Goal: Transaction & Acquisition: Purchase product/service

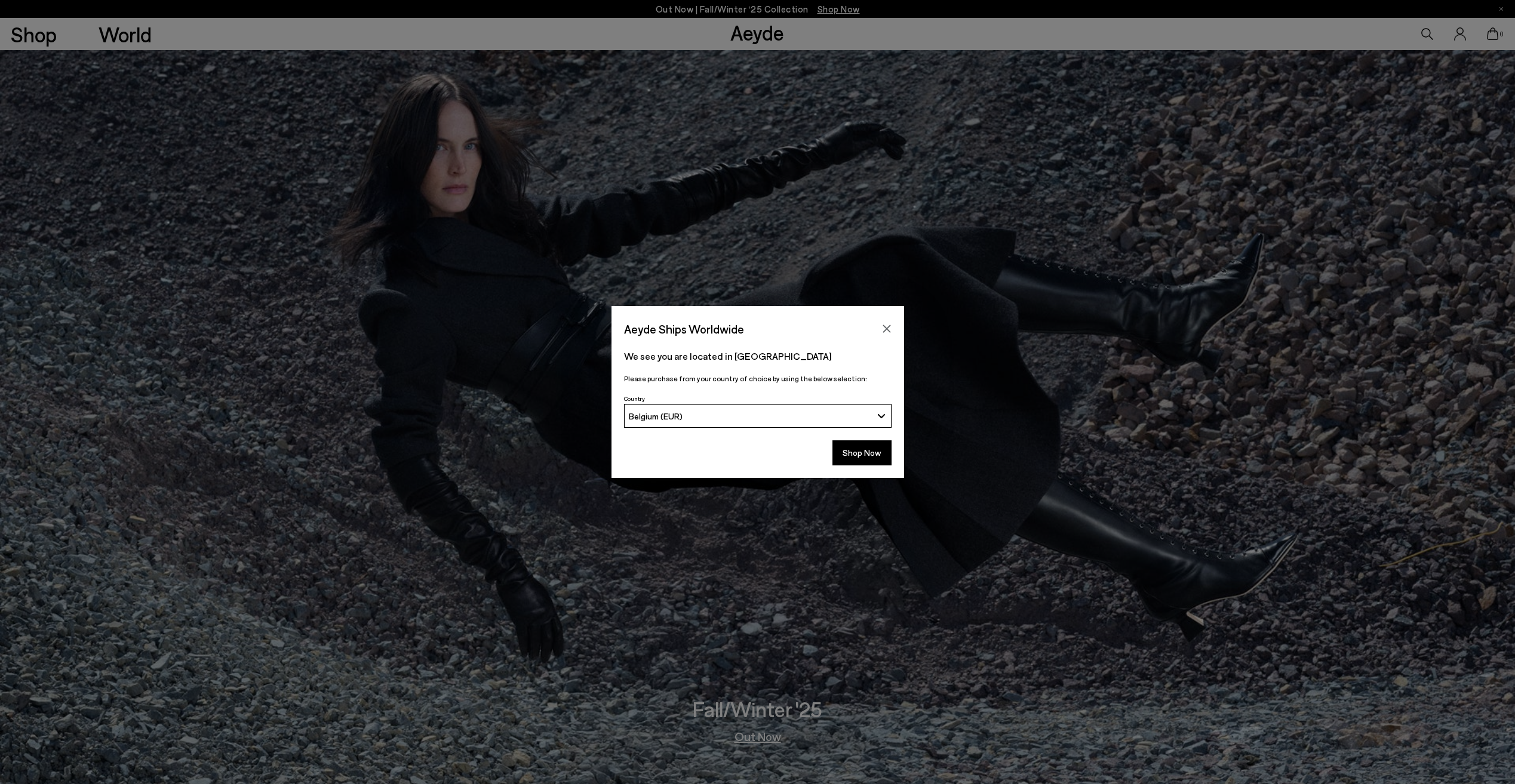
scroll to position [3374, 0]
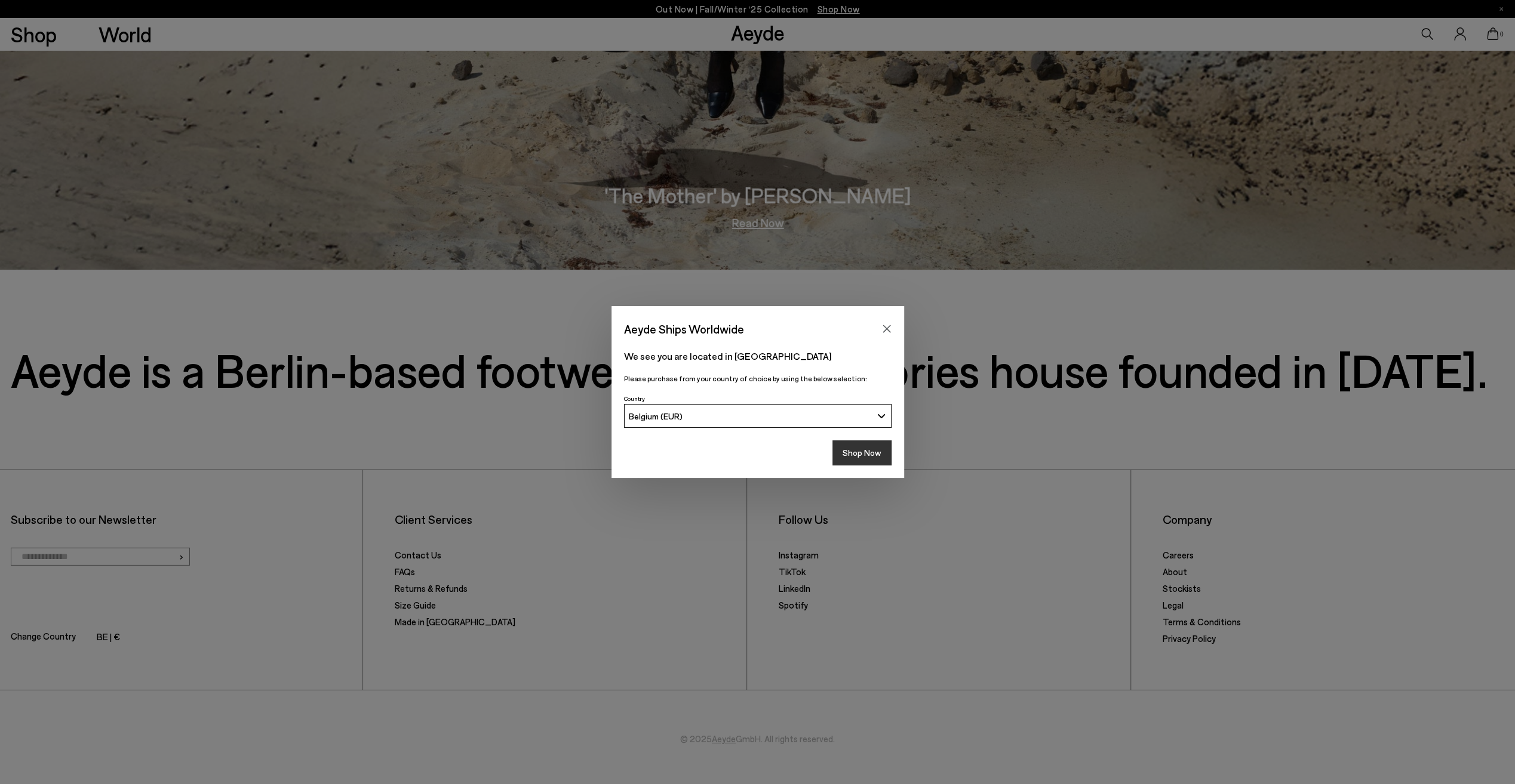
click at [865, 459] on button "Shop Now" at bounding box center [861, 452] width 59 height 25
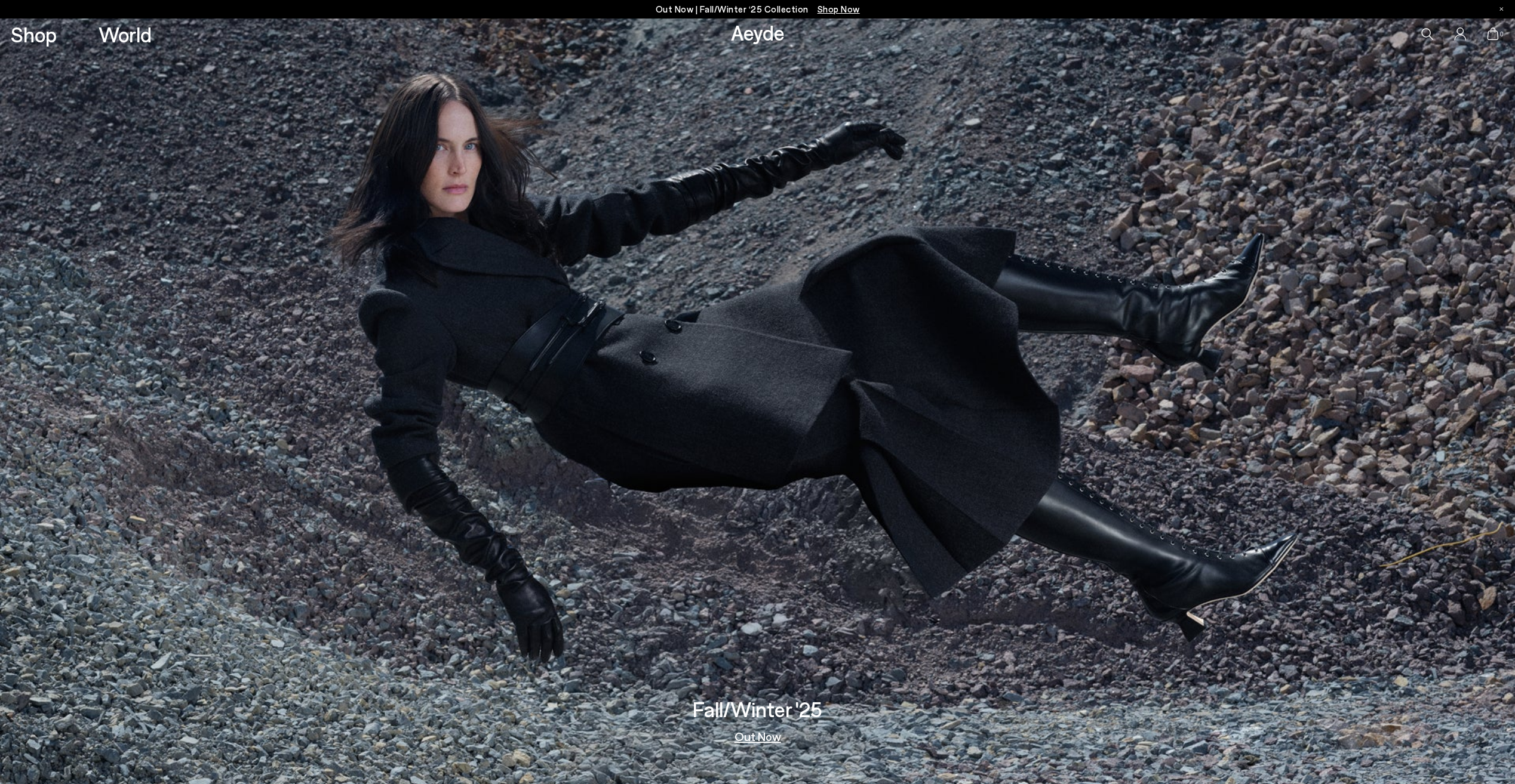
click at [1311, 461] on img at bounding box center [758, 401] width 1515 height 767
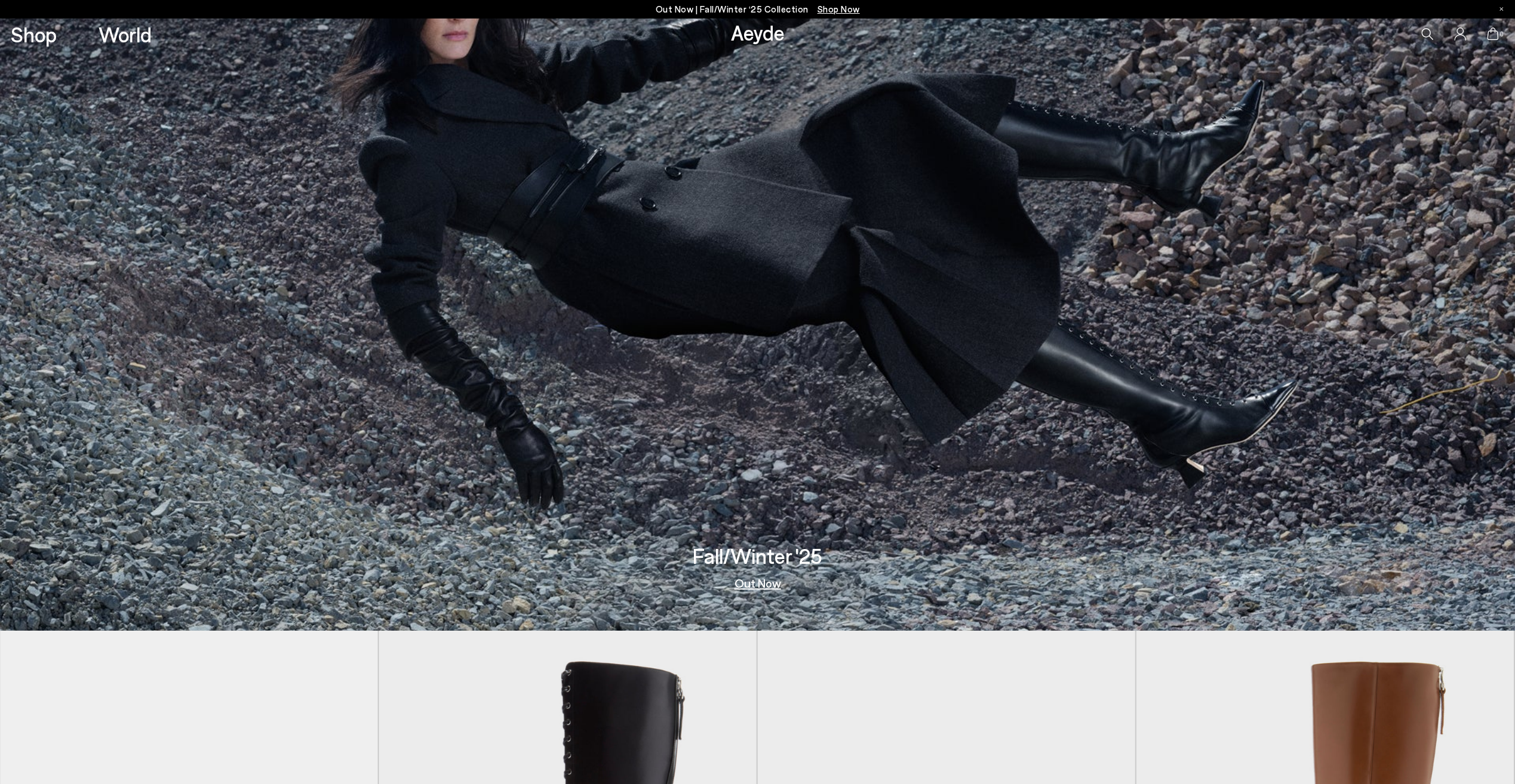
scroll to position [239, 0]
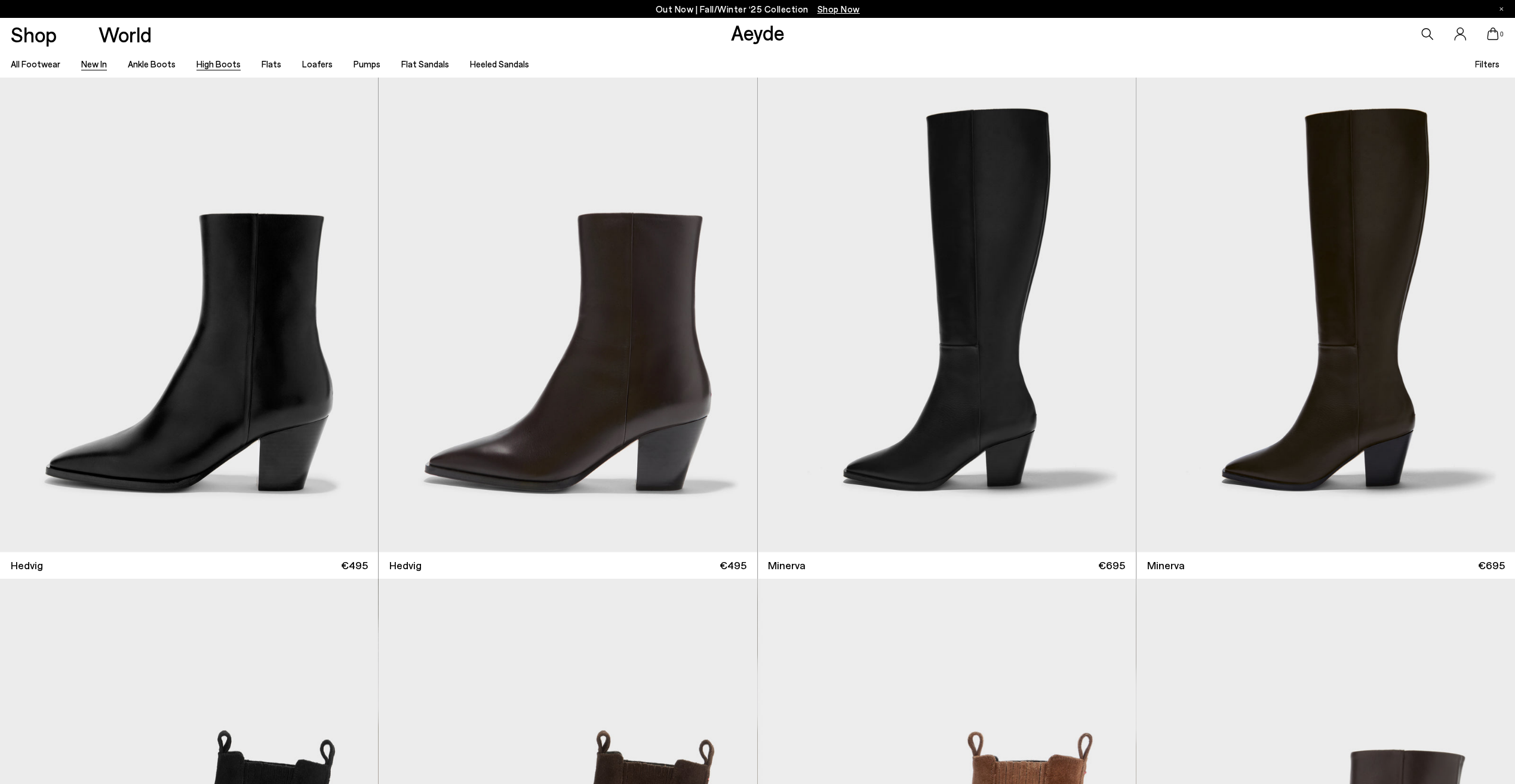
click at [206, 65] on link "High Boots" at bounding box center [218, 64] width 44 height 11
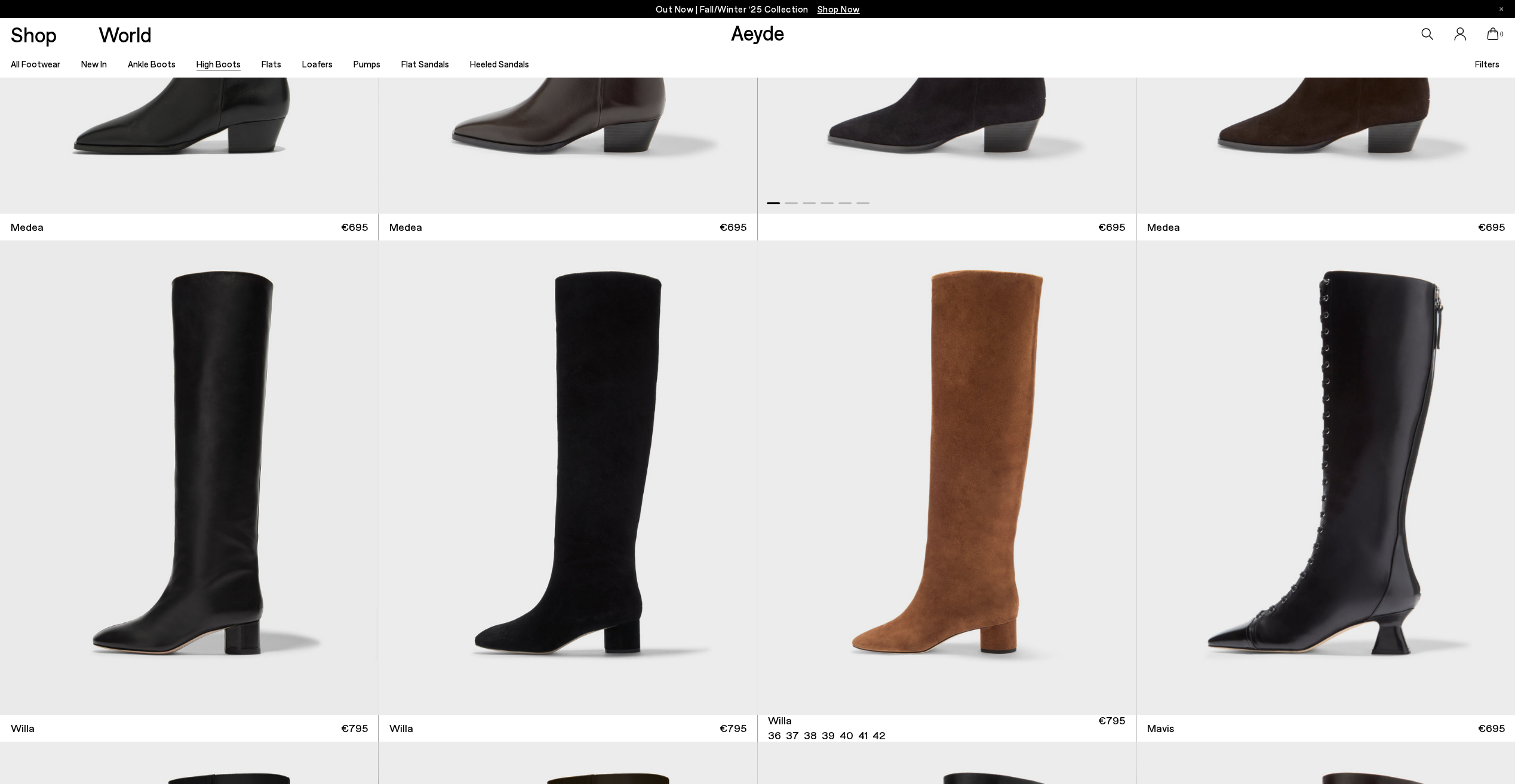
scroll to position [477, 0]
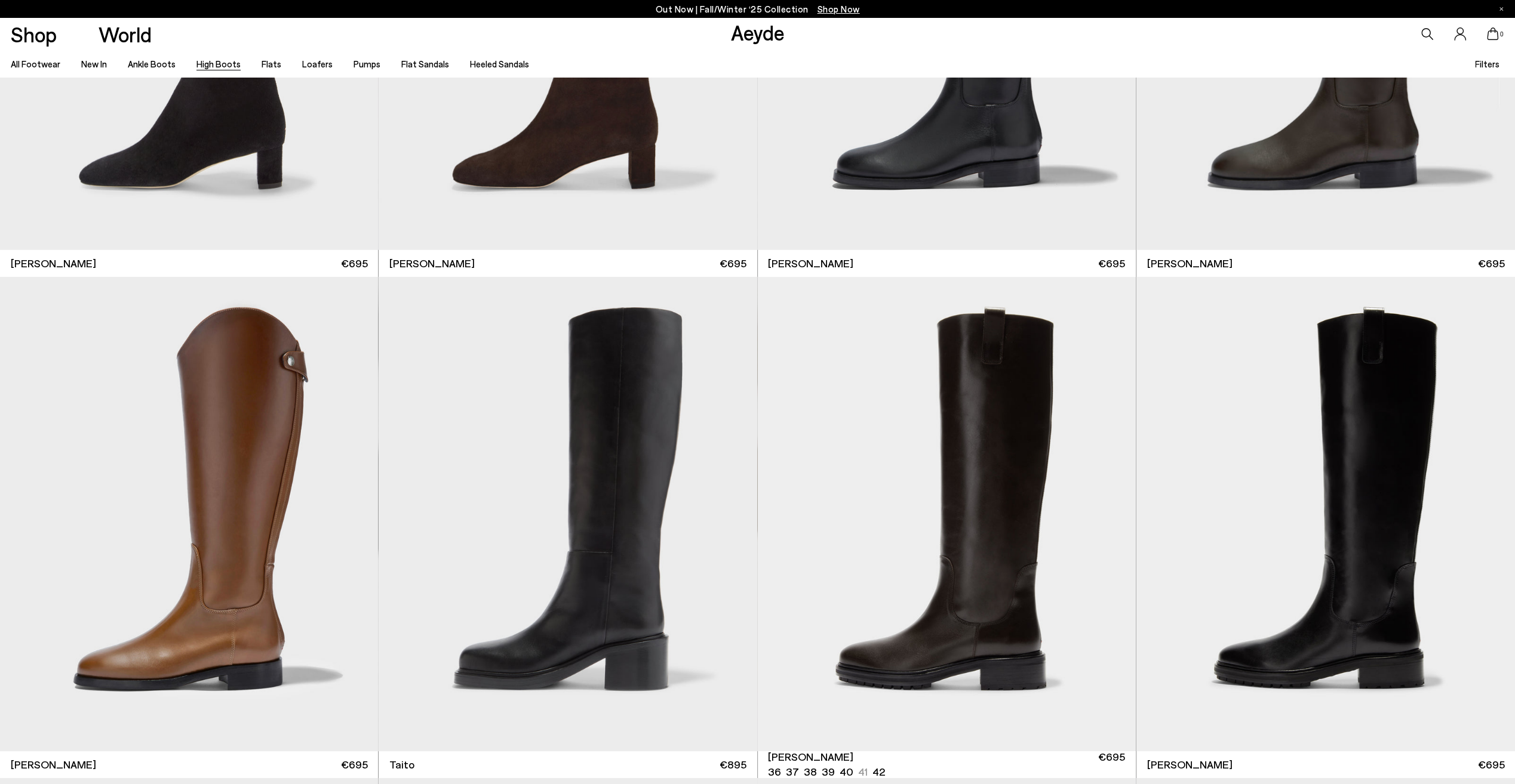
scroll to position [3940, 0]
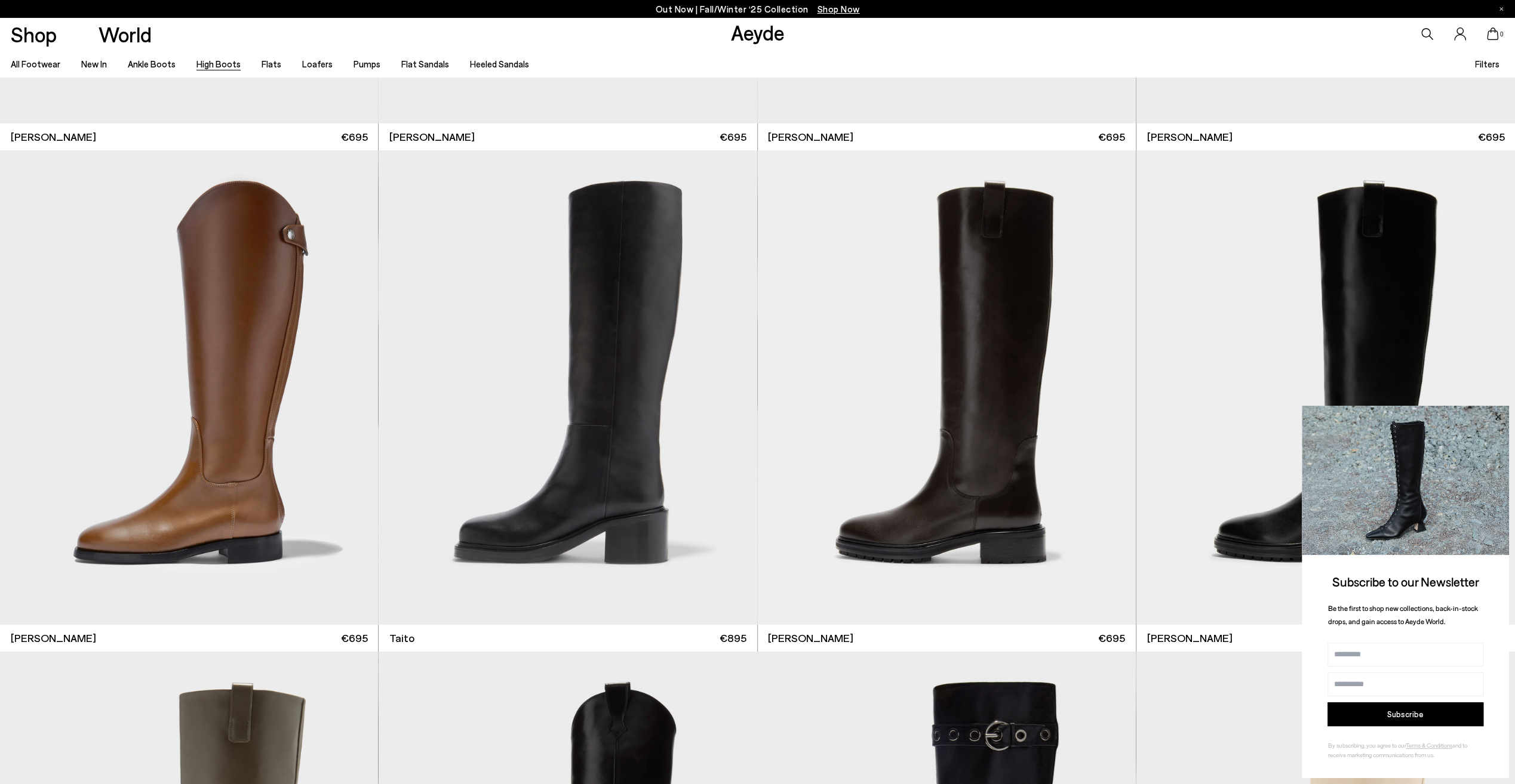
click at [1494, 419] on icon at bounding box center [1498, 417] width 16 height 16
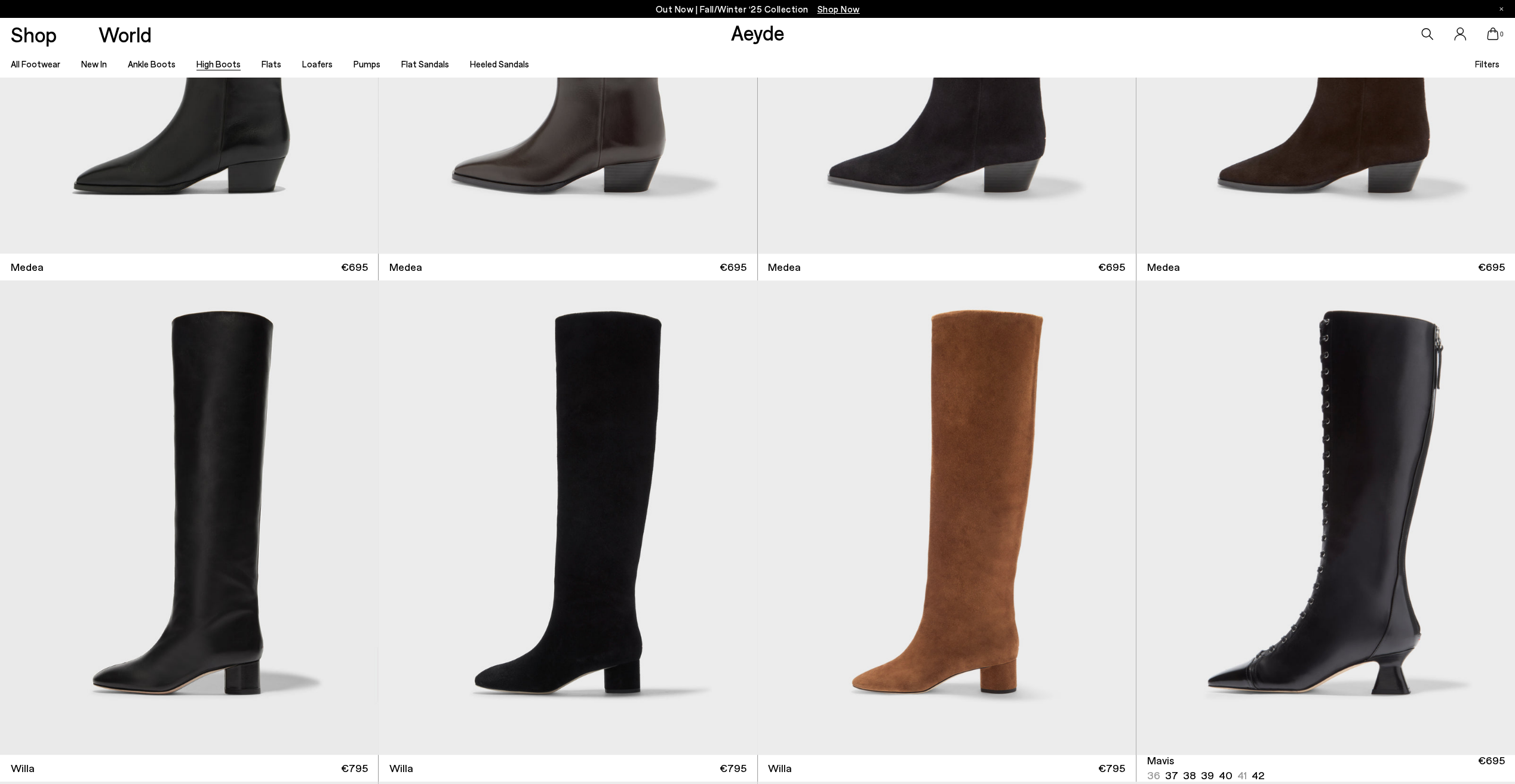
scroll to position [477, 0]
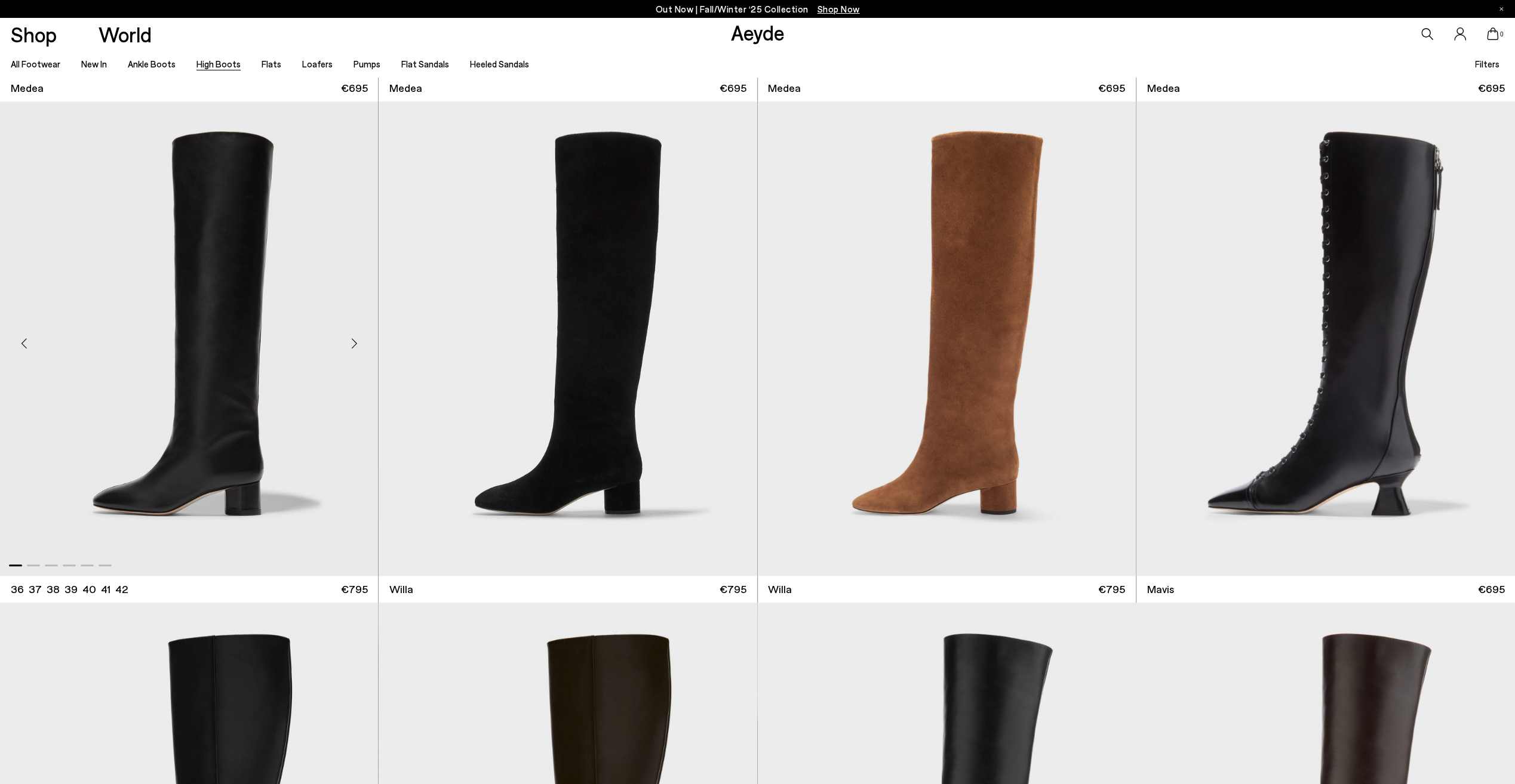
click at [358, 348] on div "Next slide" at bounding box center [354, 344] width 36 height 36
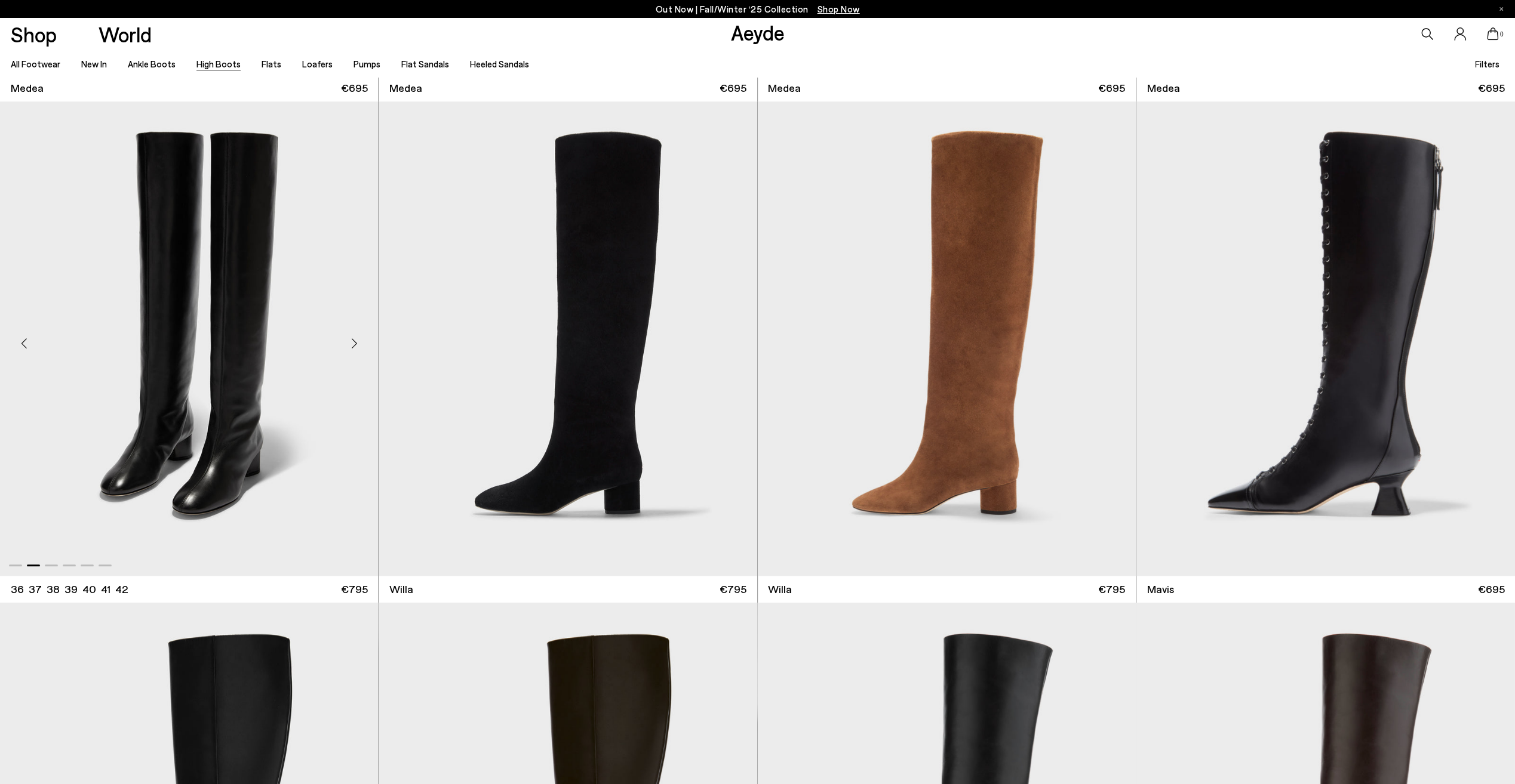
click at [358, 343] on div "Next slide" at bounding box center [354, 344] width 36 height 36
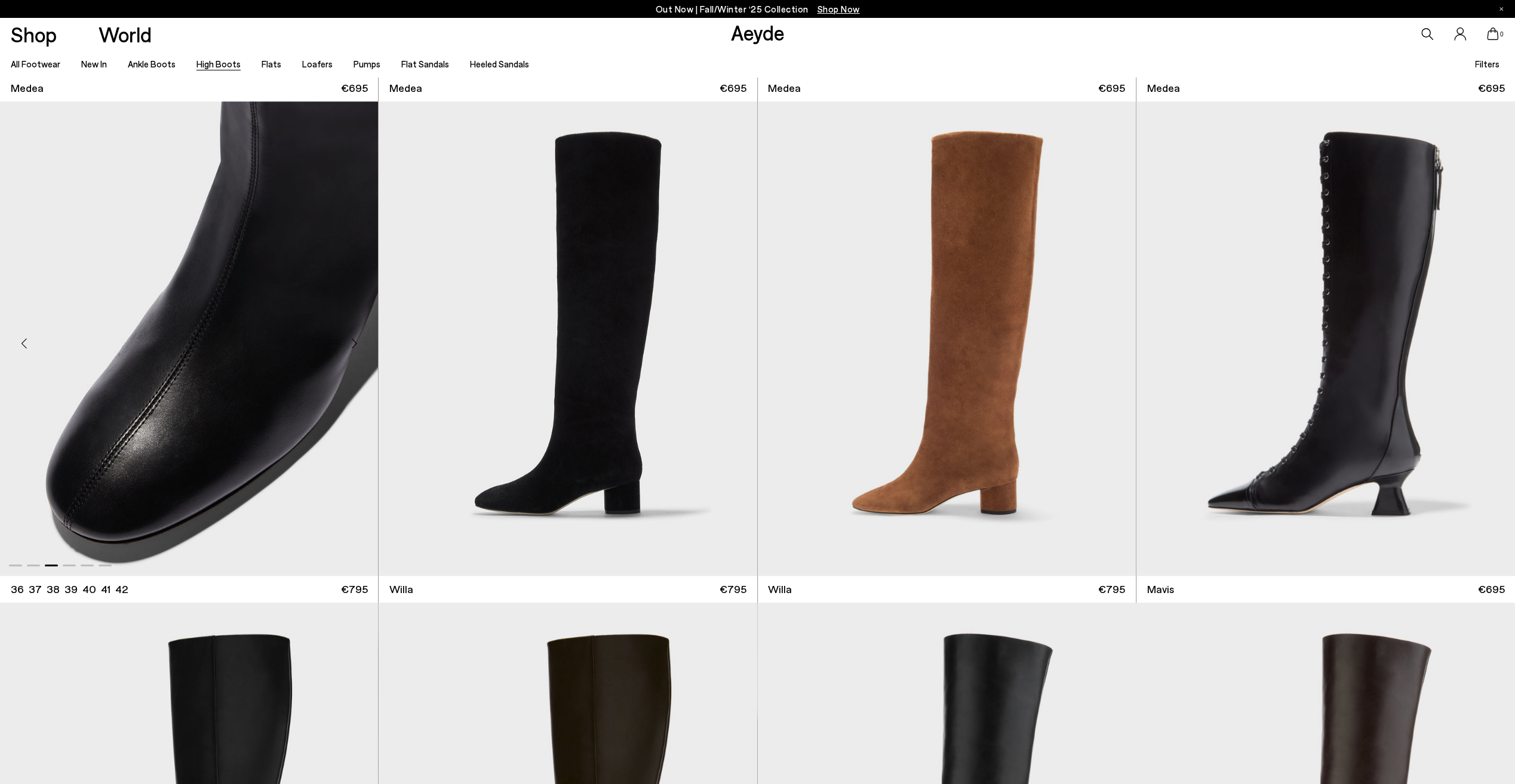
click at [358, 343] on div "Next slide" at bounding box center [354, 344] width 36 height 36
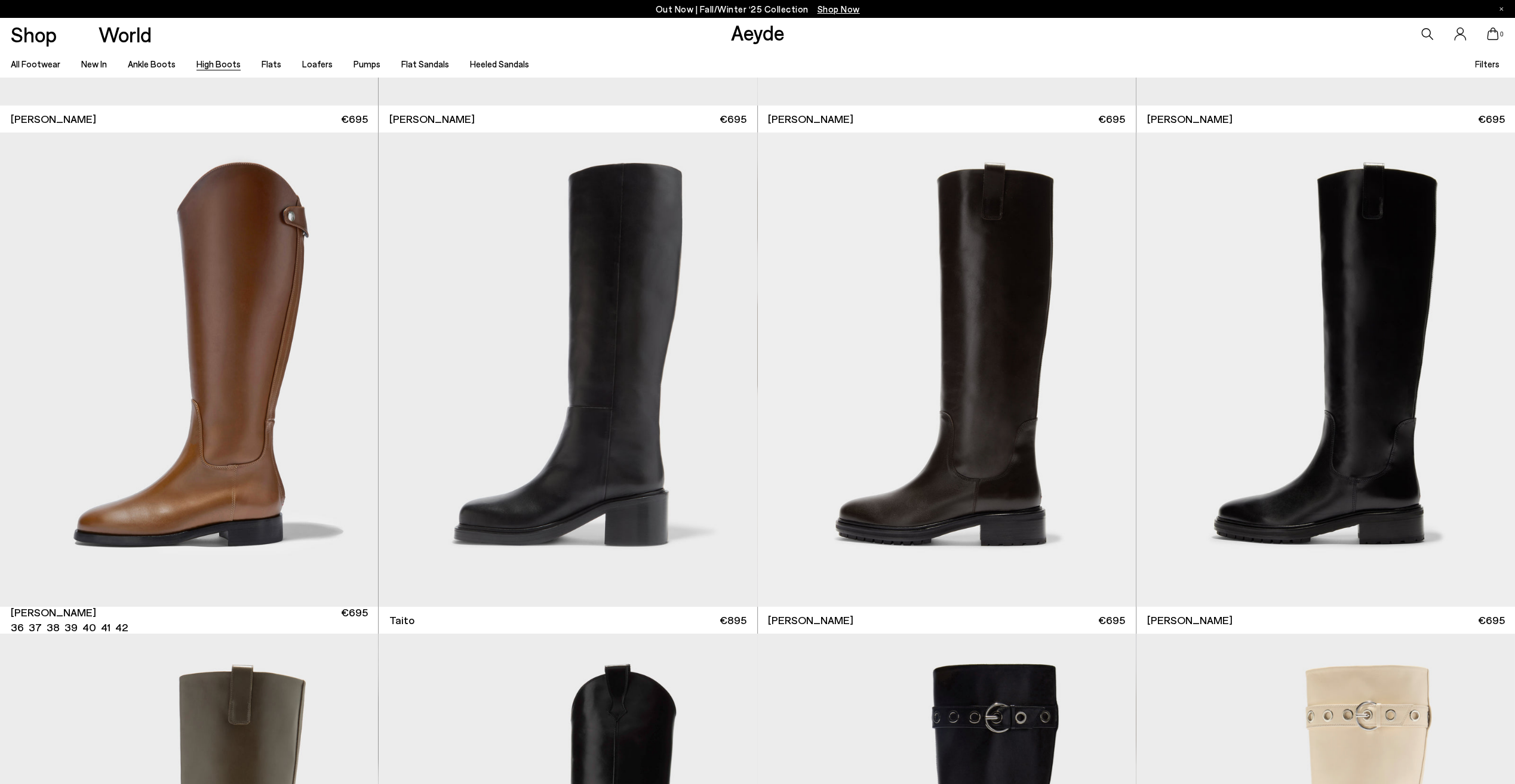
scroll to position [3940, 0]
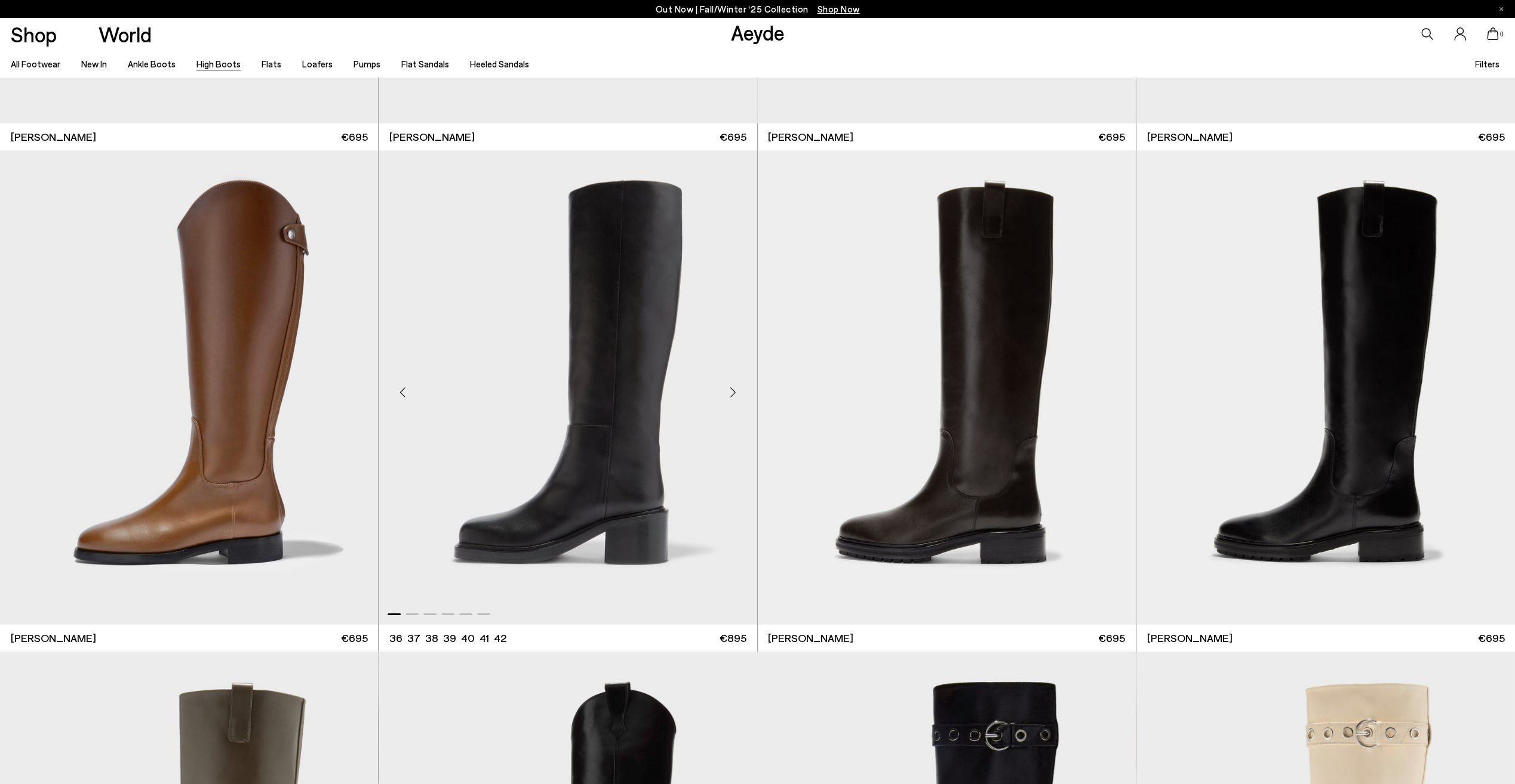
click at [738, 392] on div "Next slide" at bounding box center [734, 392] width 36 height 36
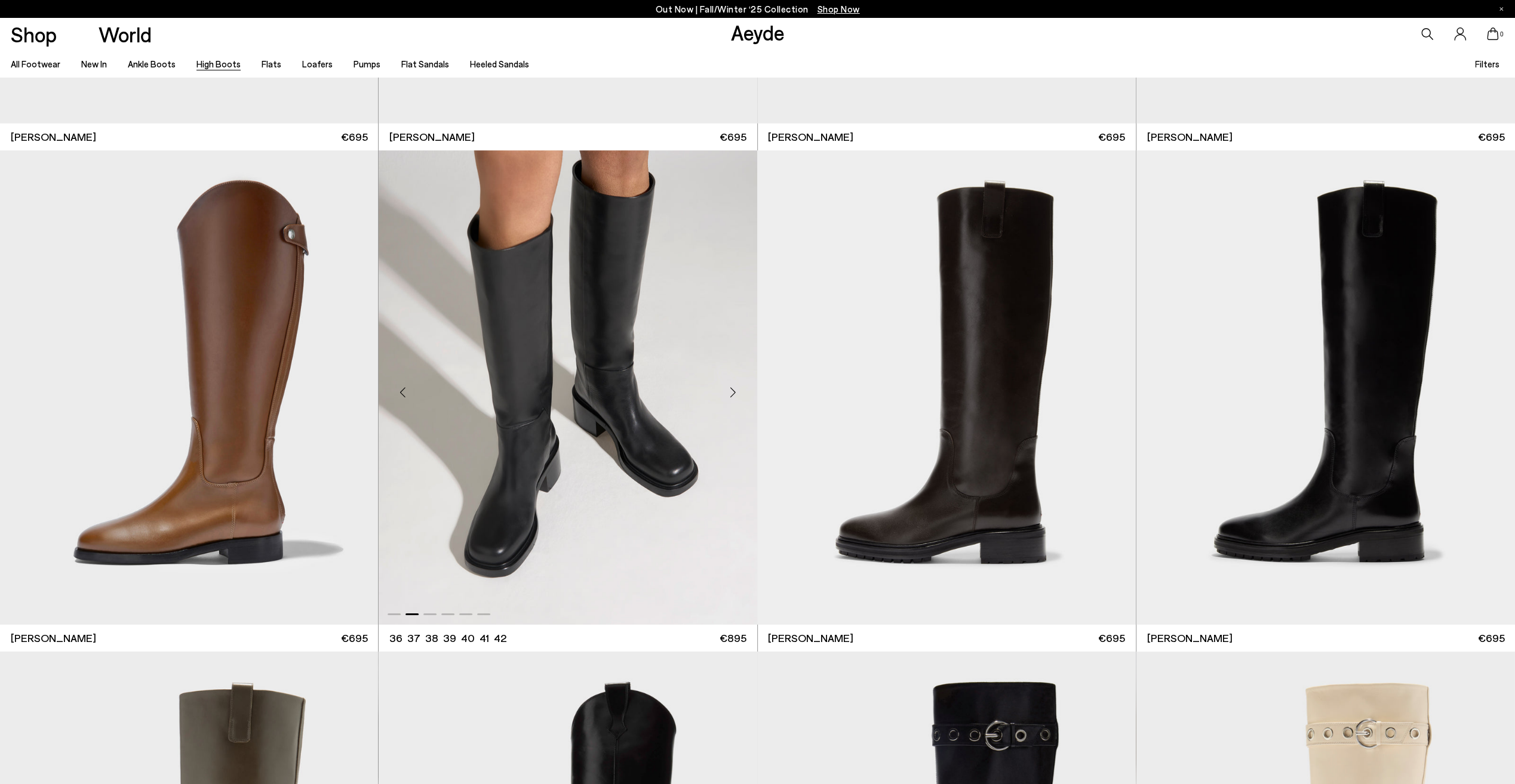
click at [738, 392] on div "Next slide" at bounding box center [734, 392] width 36 height 36
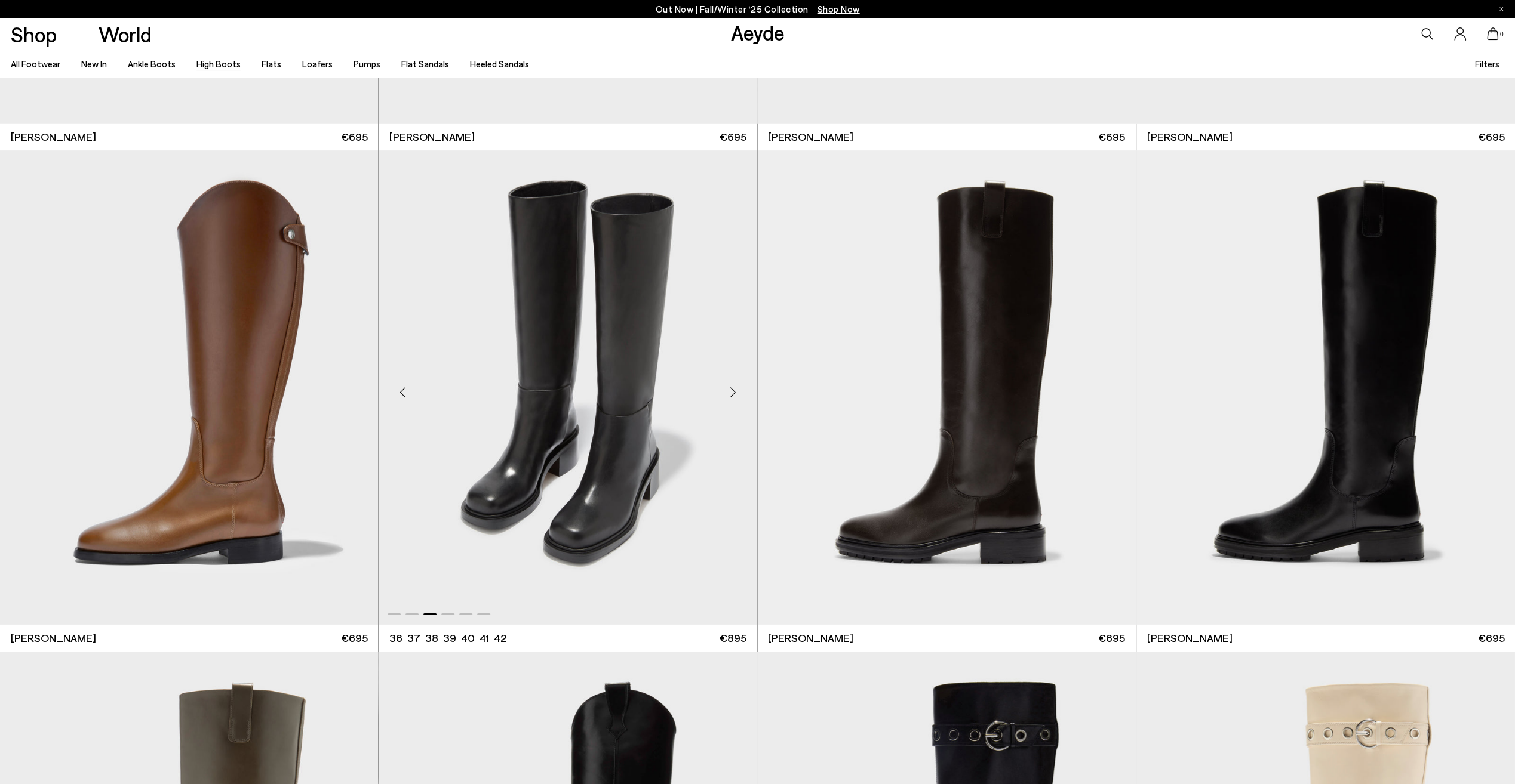
click at [733, 392] on div "Next slide" at bounding box center [734, 392] width 36 height 36
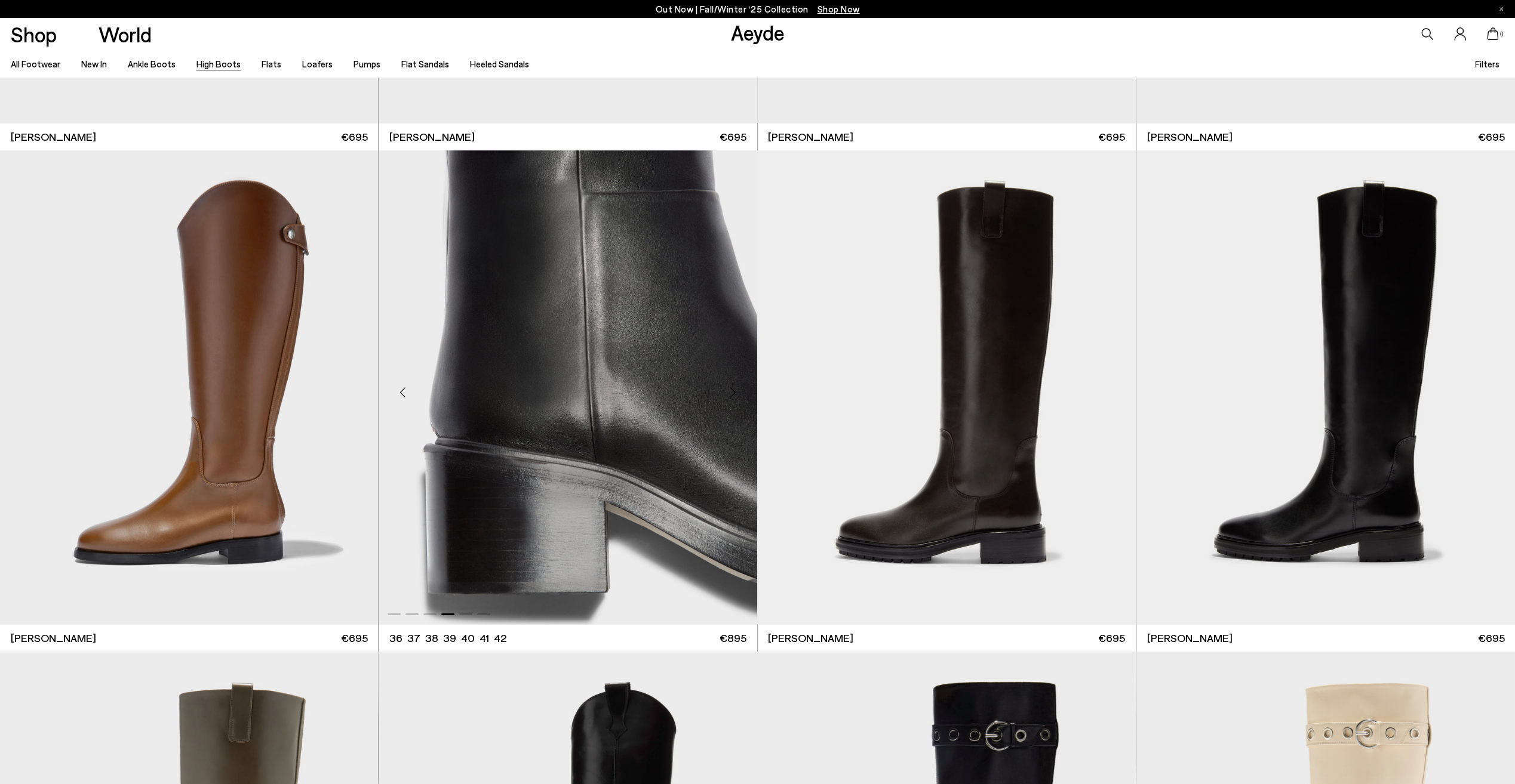
click at [733, 392] on div "Next slide" at bounding box center [734, 392] width 36 height 36
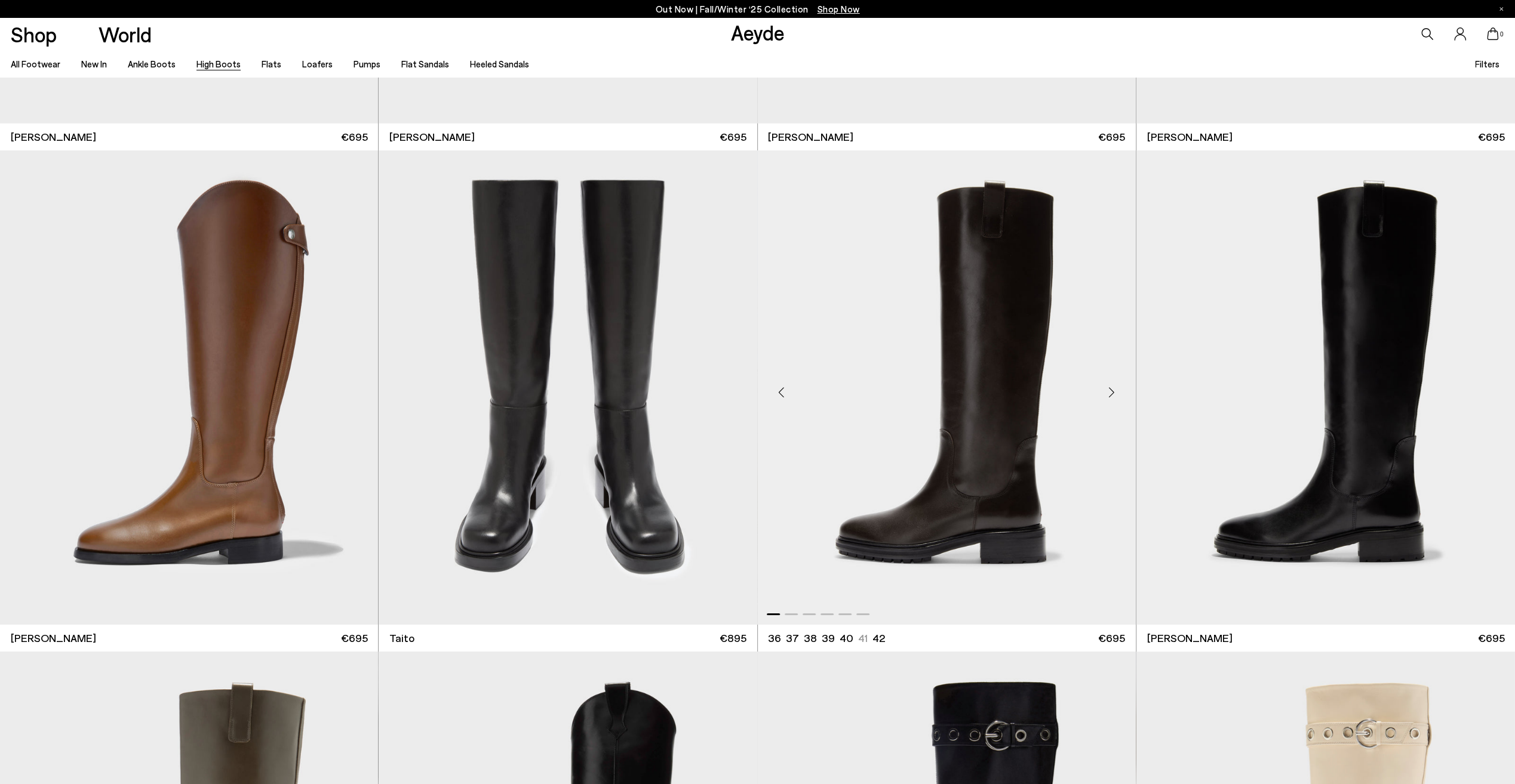
click at [1110, 392] on div "Next slide" at bounding box center [1112, 392] width 36 height 36
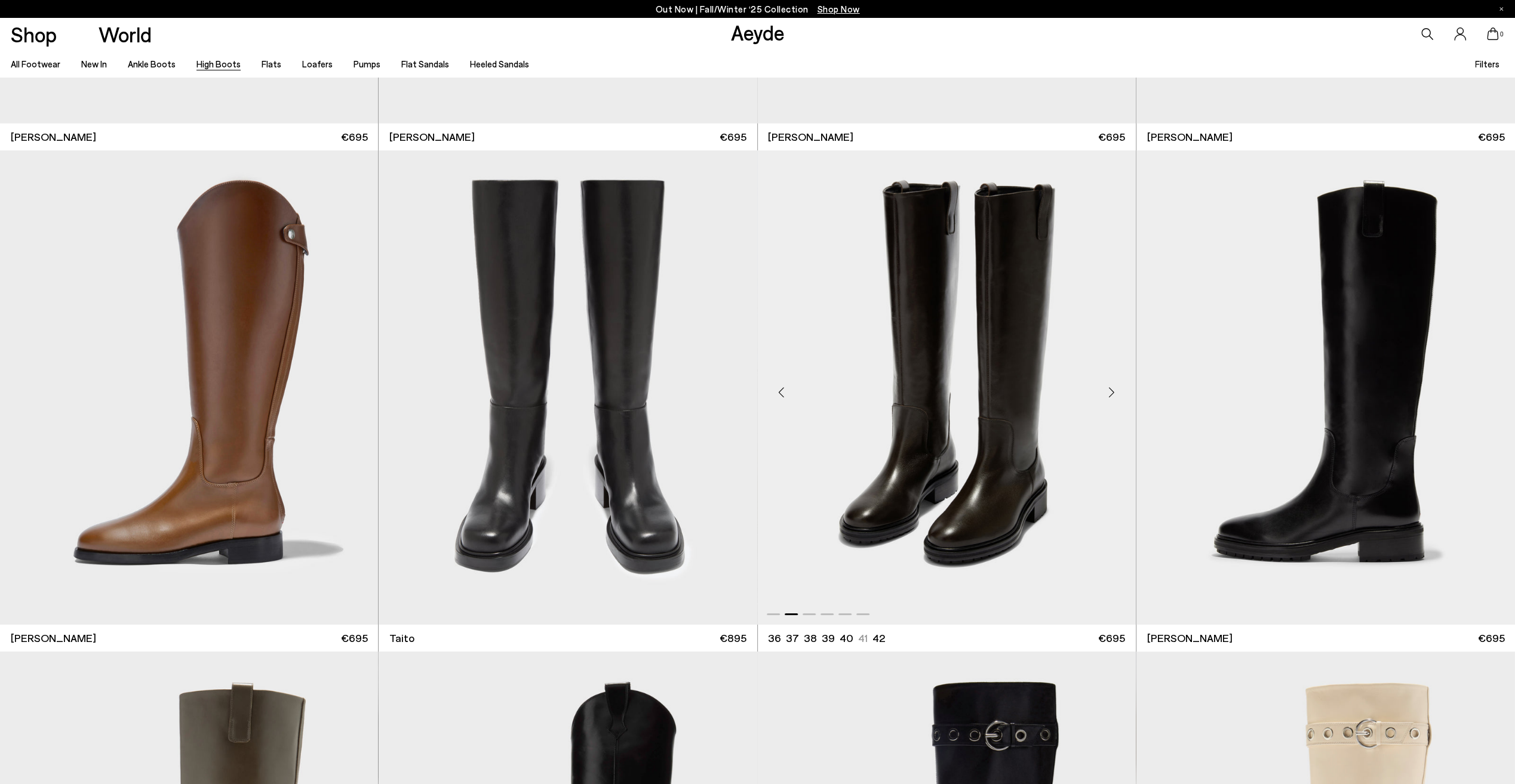
click at [1110, 392] on div "Next slide" at bounding box center [1112, 392] width 36 height 36
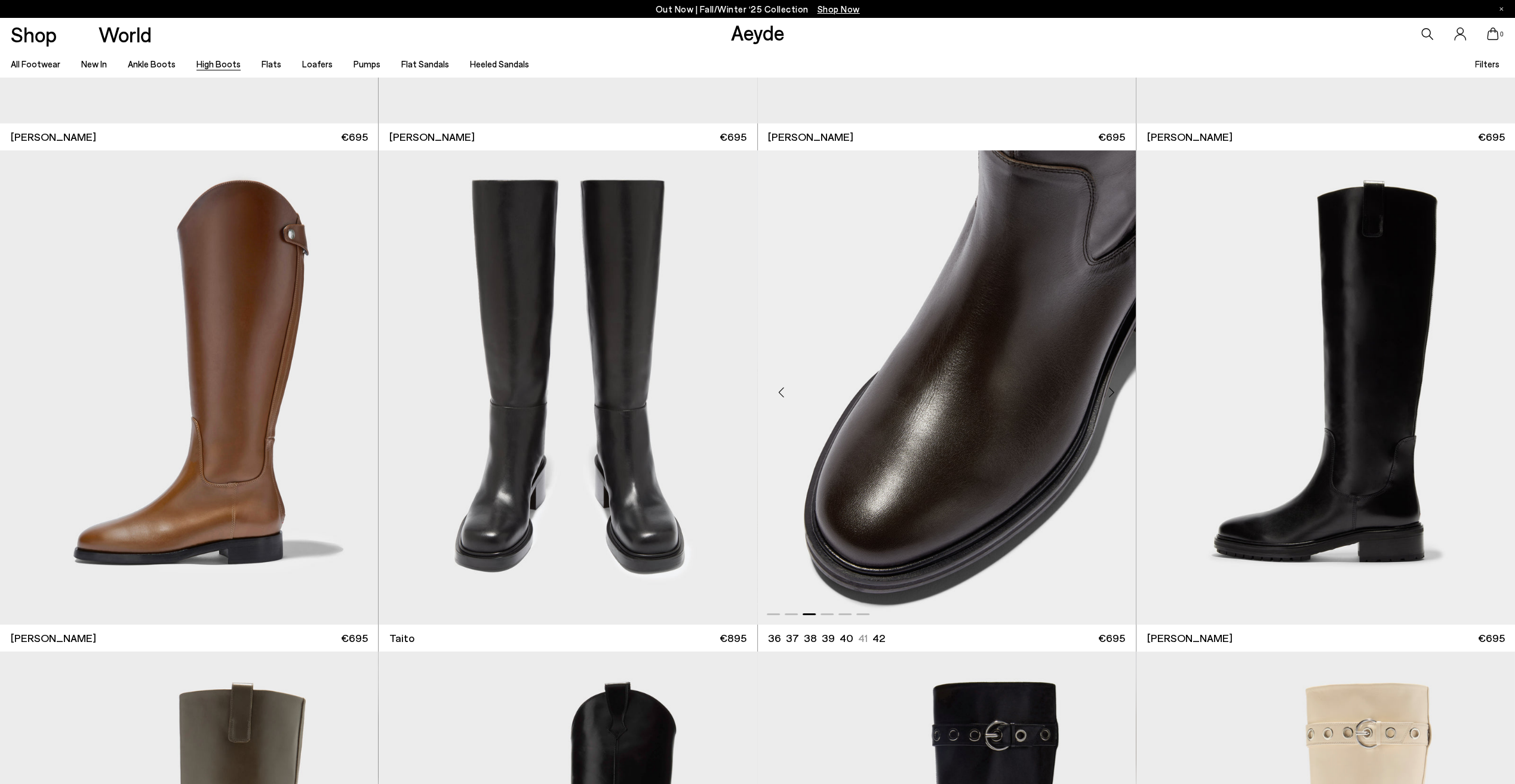
click at [1110, 392] on div "Next slide" at bounding box center [1112, 392] width 36 height 36
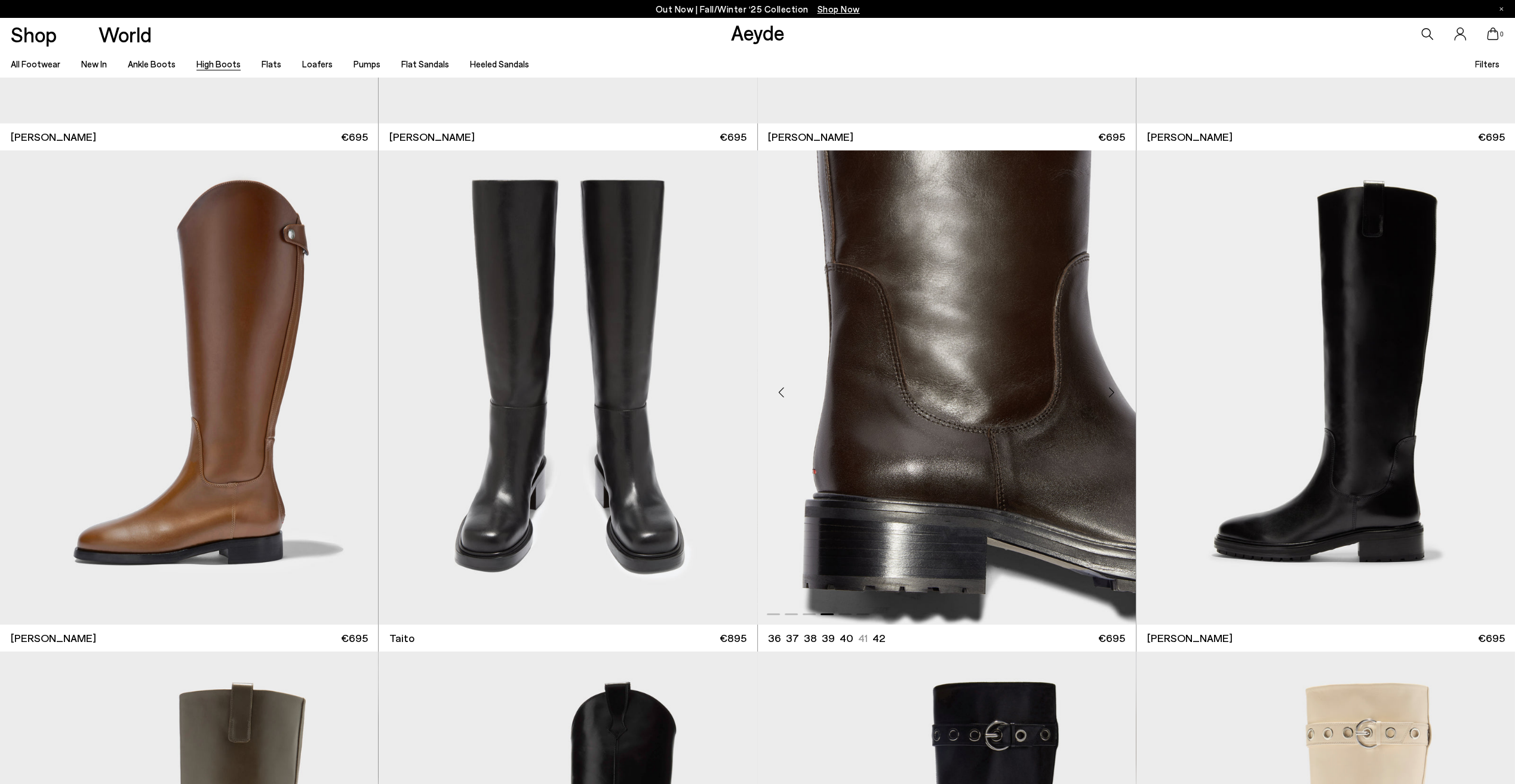
click at [1112, 392] on div "Next slide" at bounding box center [1112, 392] width 36 height 36
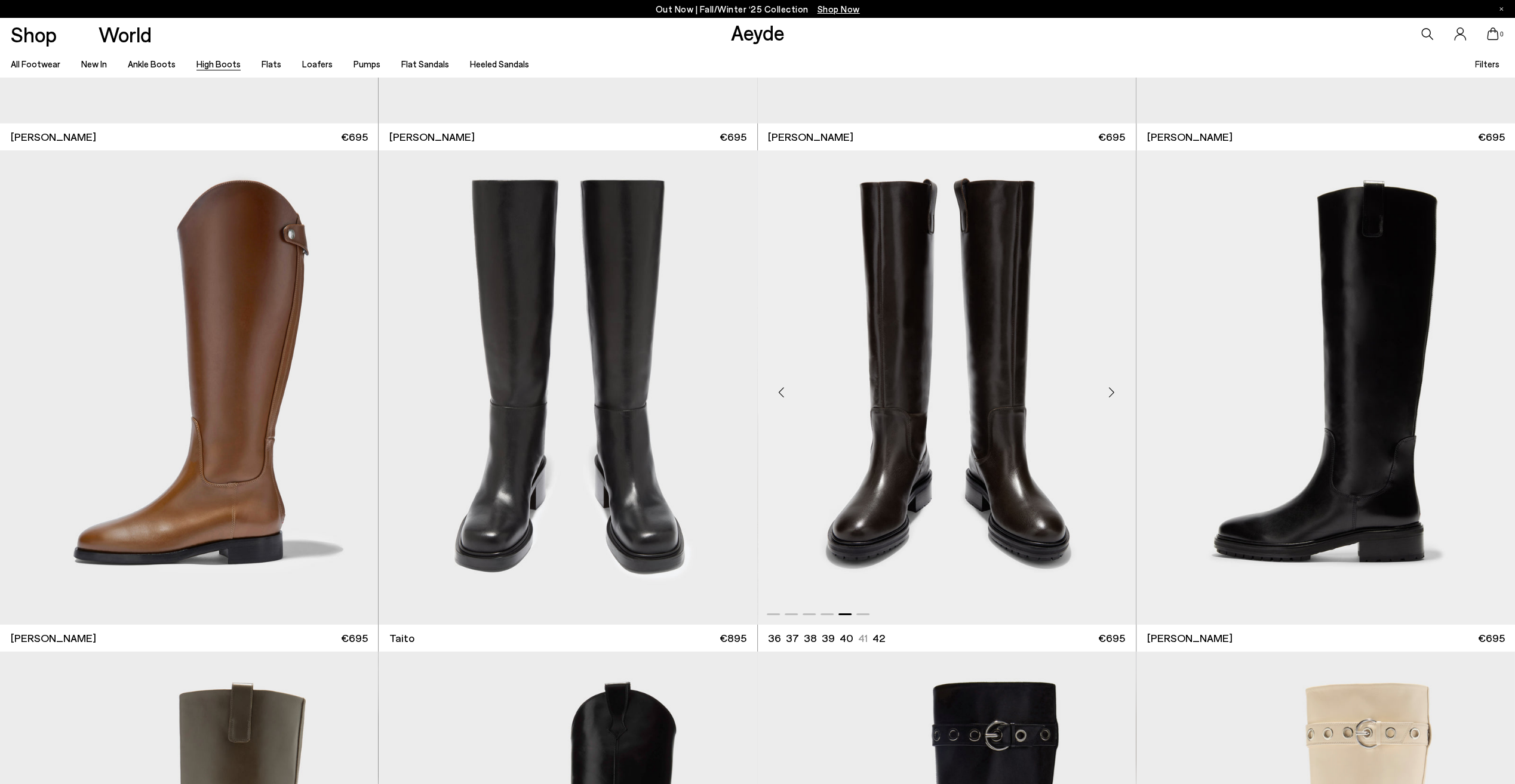
click at [1112, 392] on div "Next slide" at bounding box center [1112, 392] width 36 height 36
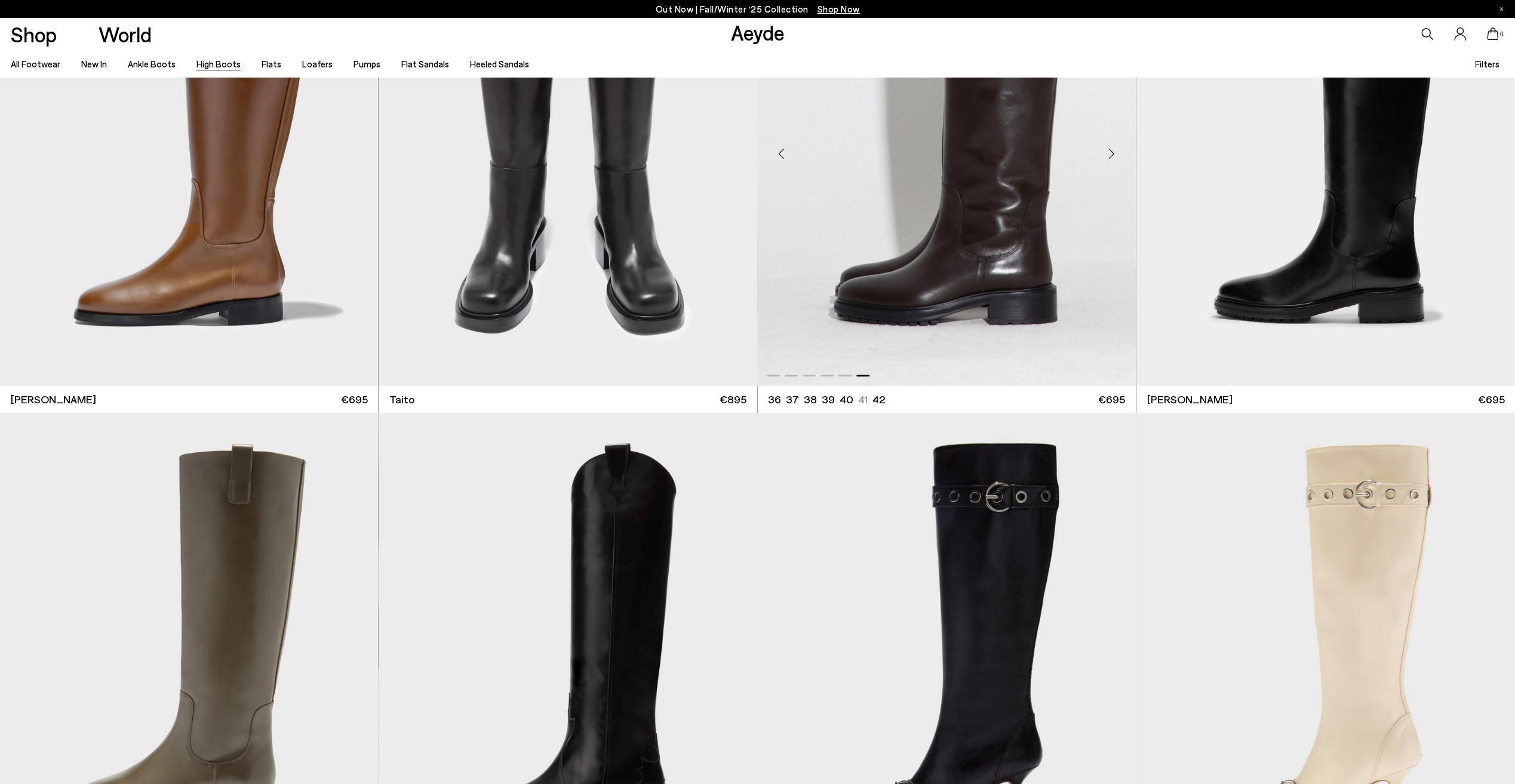
scroll to position [4000, 0]
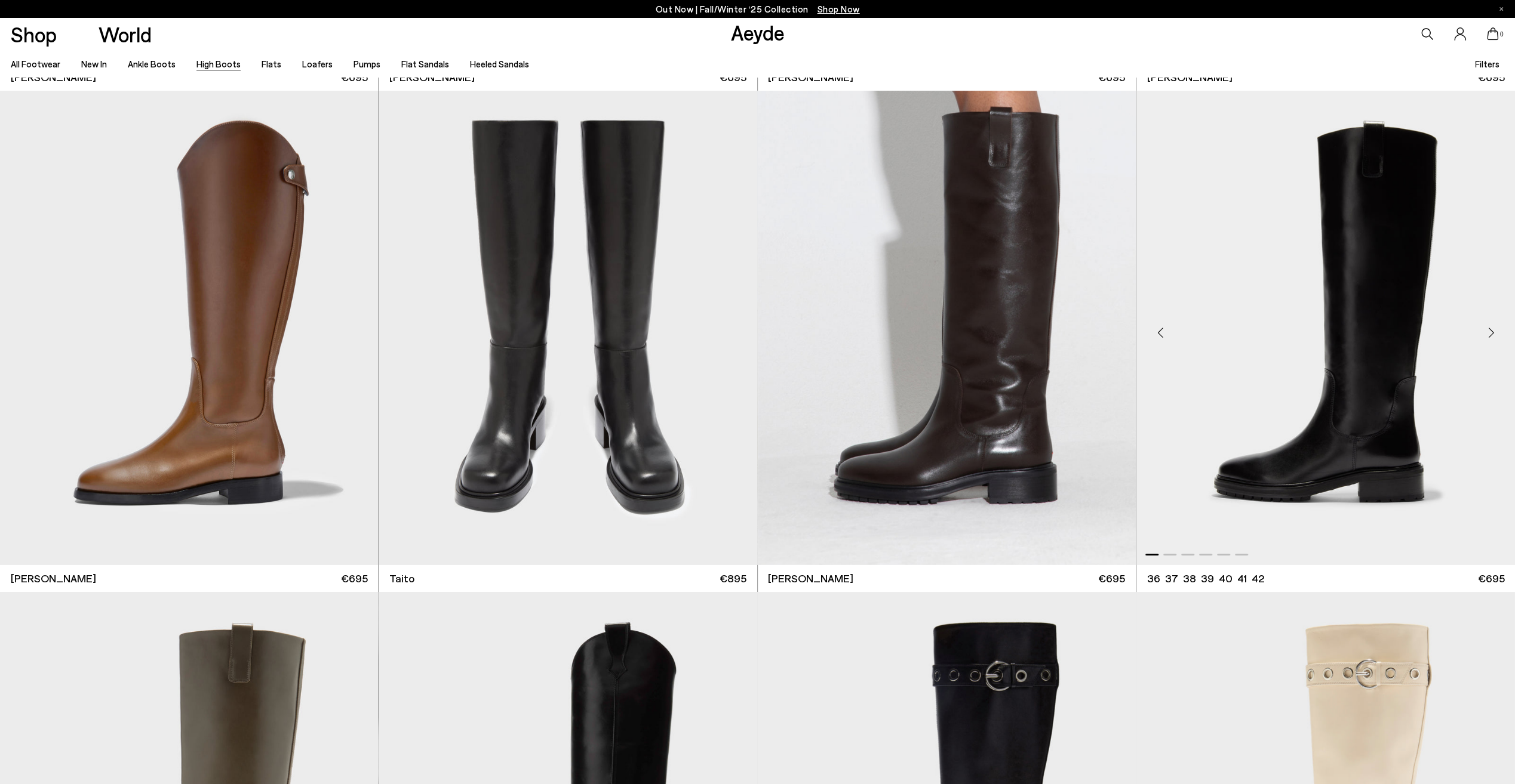
click at [1493, 331] on div "Next slide" at bounding box center [1491, 333] width 36 height 36
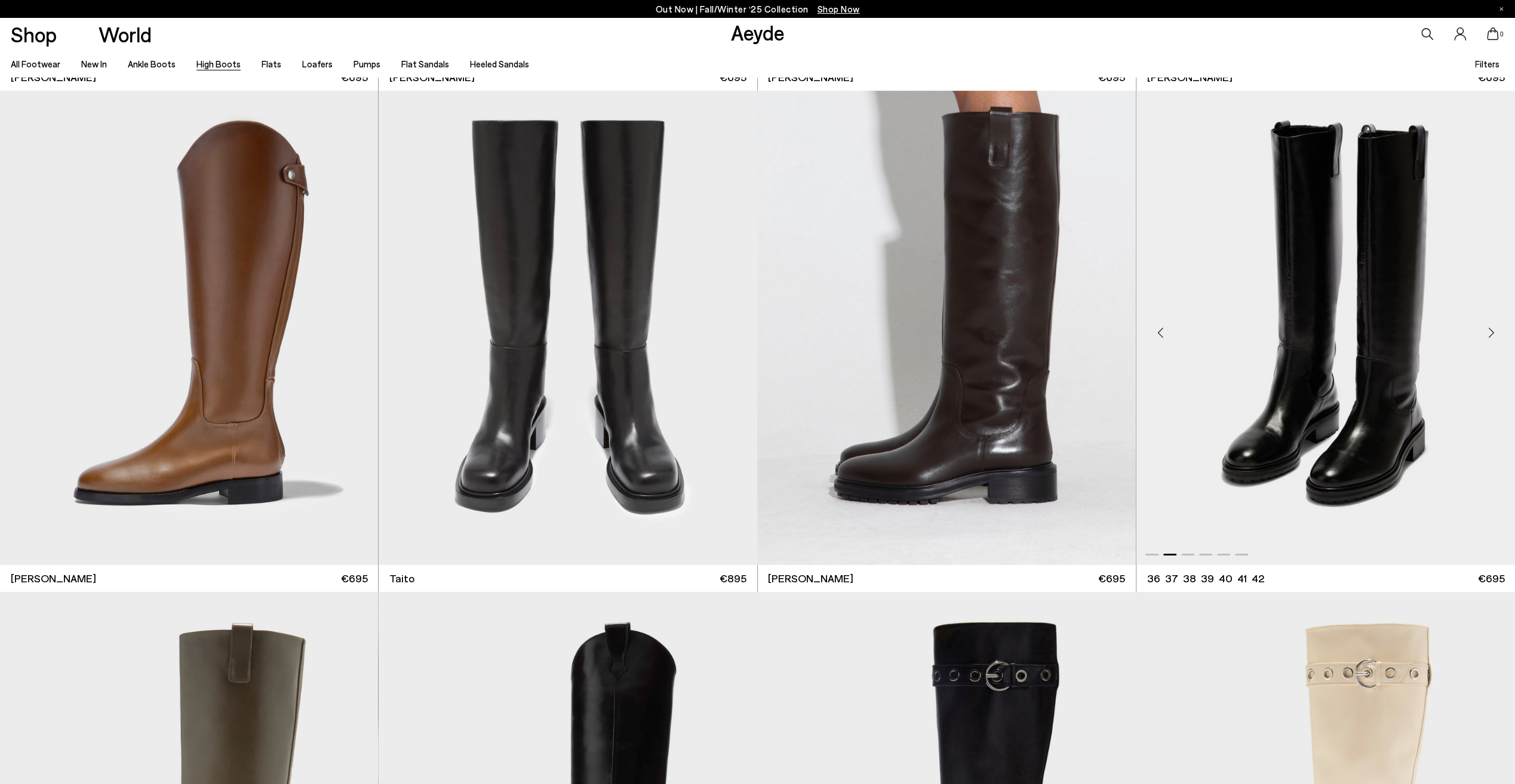
click at [1493, 331] on div "Next slide" at bounding box center [1491, 333] width 36 height 36
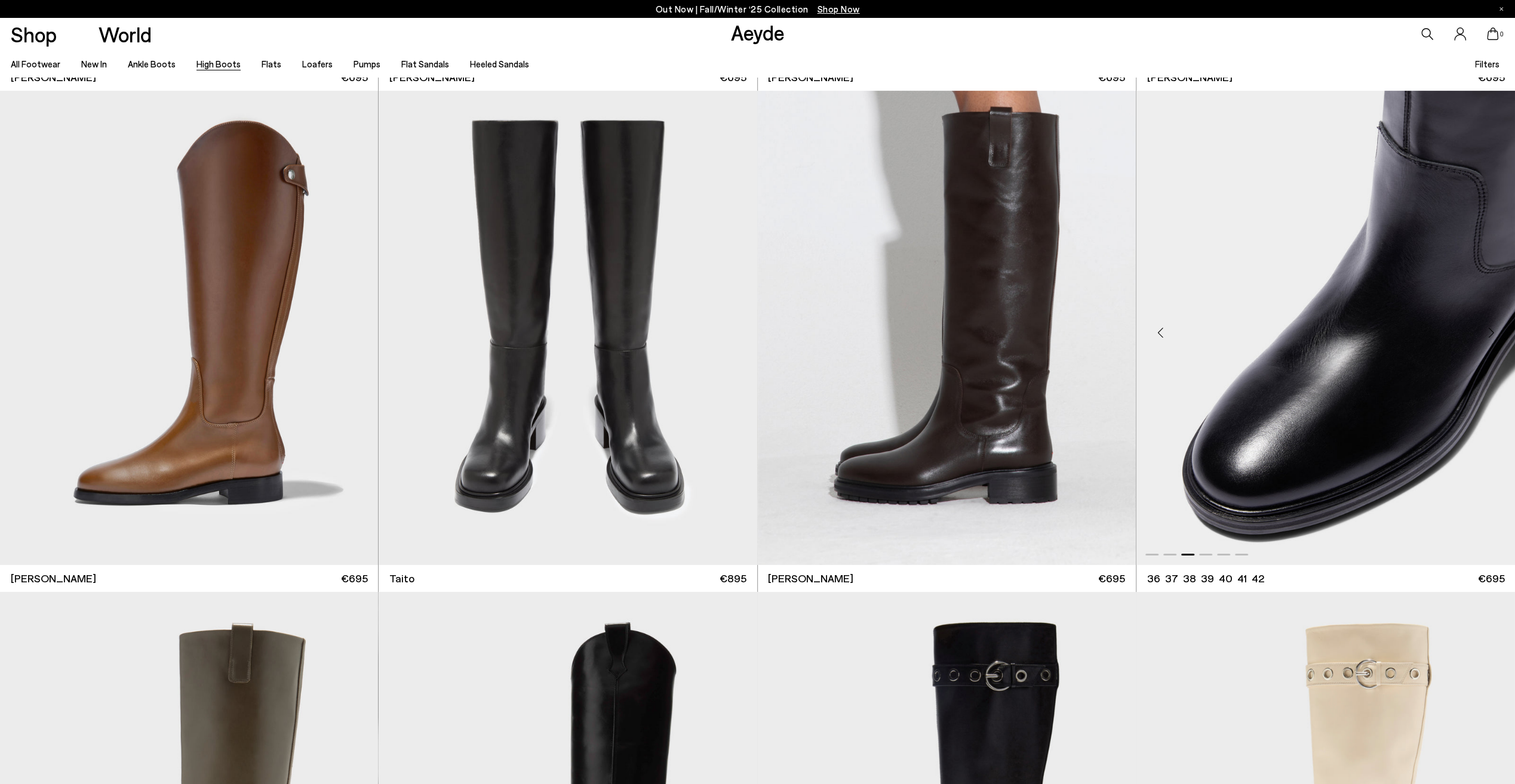
click at [1493, 331] on div "Next slide" at bounding box center [1491, 333] width 36 height 36
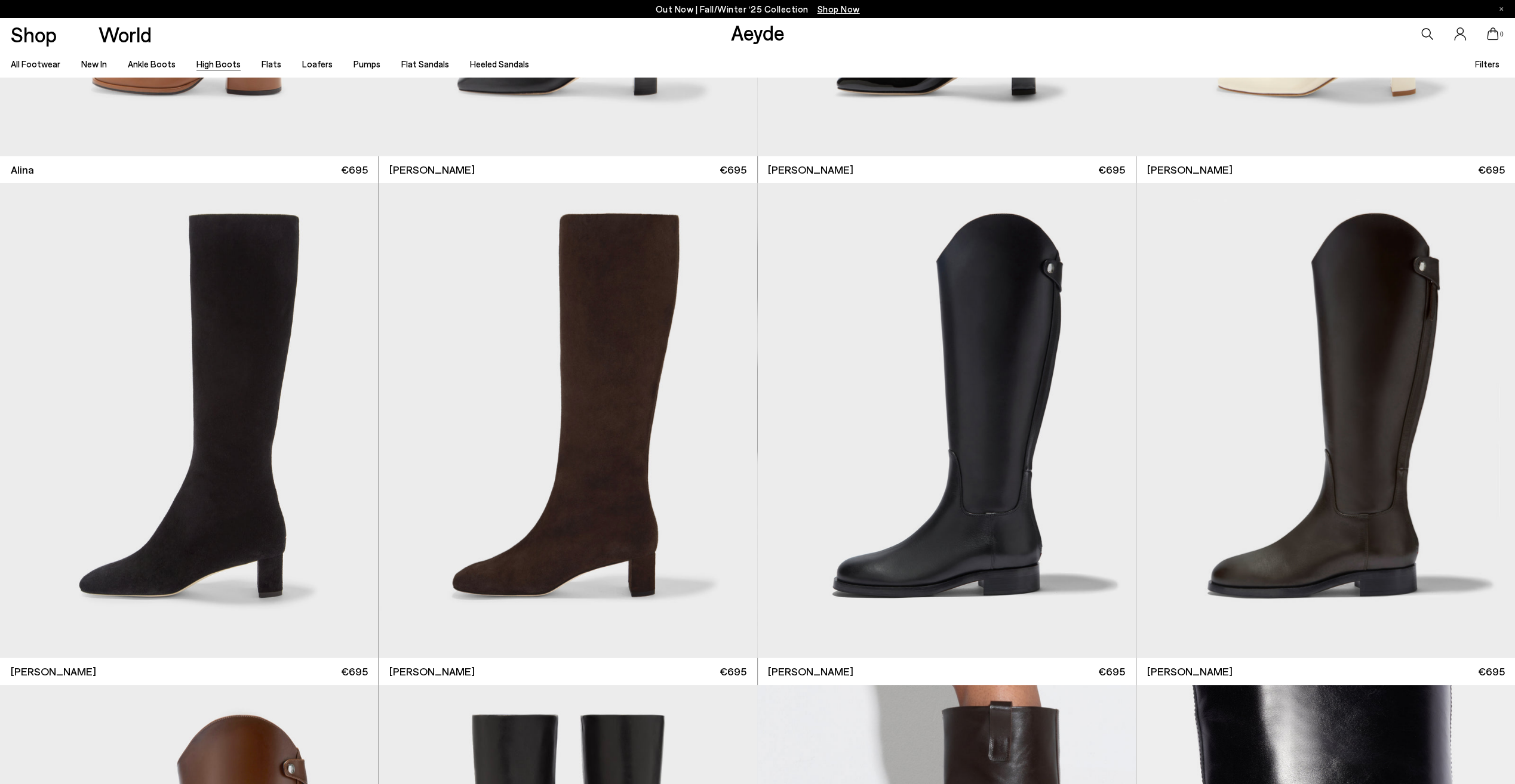
scroll to position [3403, 0]
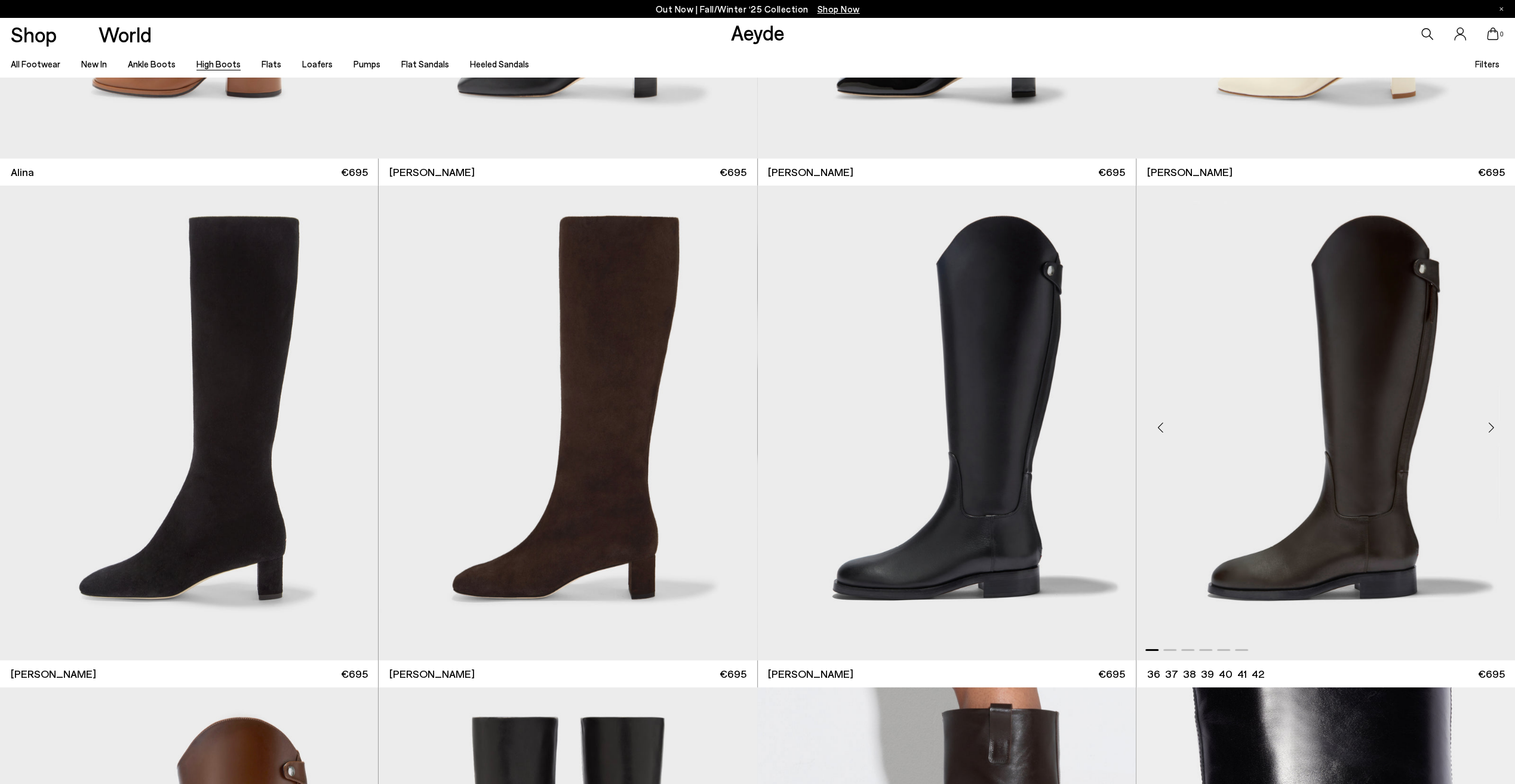
click at [1488, 430] on div "Next slide" at bounding box center [1491, 428] width 36 height 36
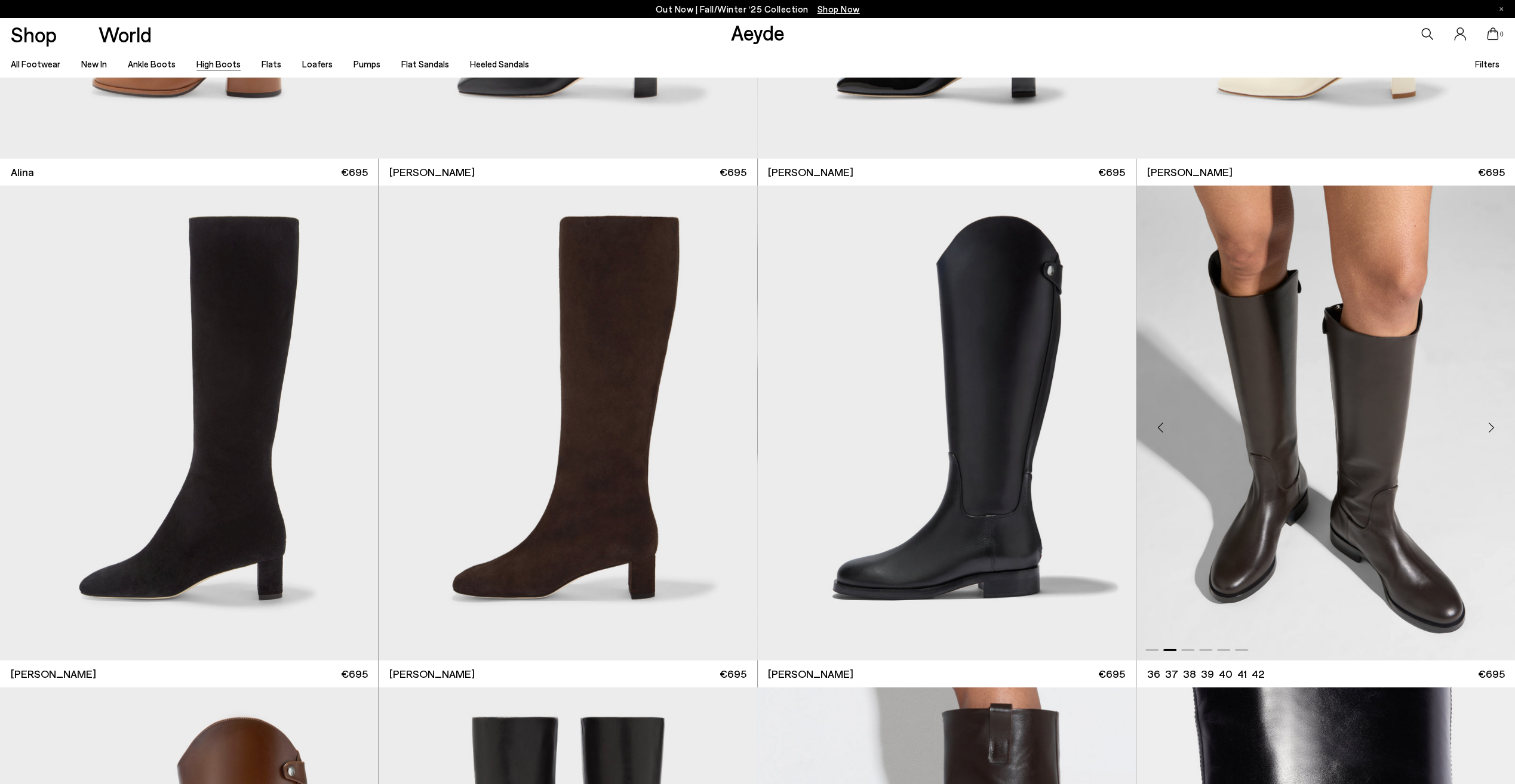
click at [1489, 430] on div "Next slide" at bounding box center [1491, 428] width 36 height 36
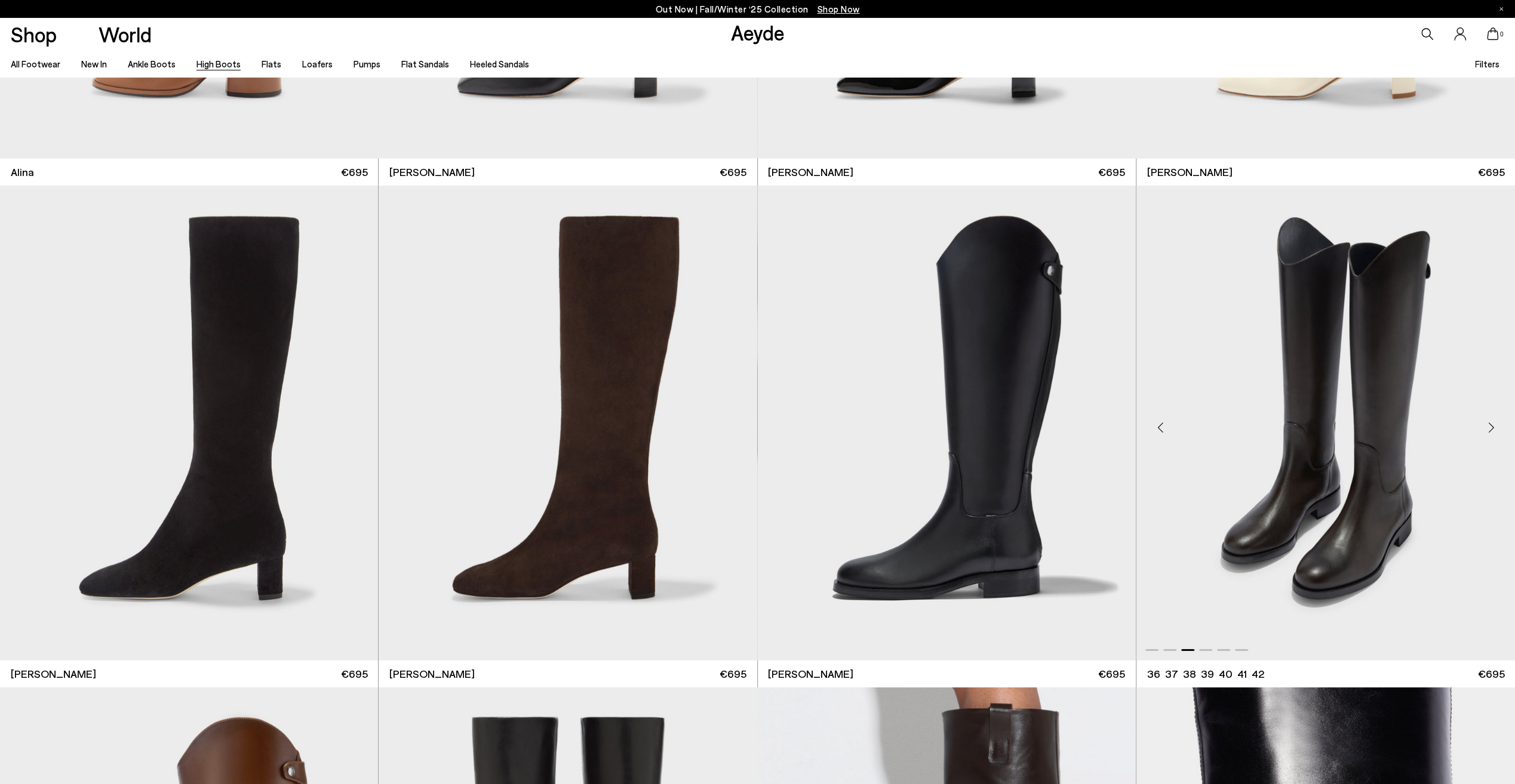
click at [1489, 430] on div "Next slide" at bounding box center [1491, 428] width 36 height 36
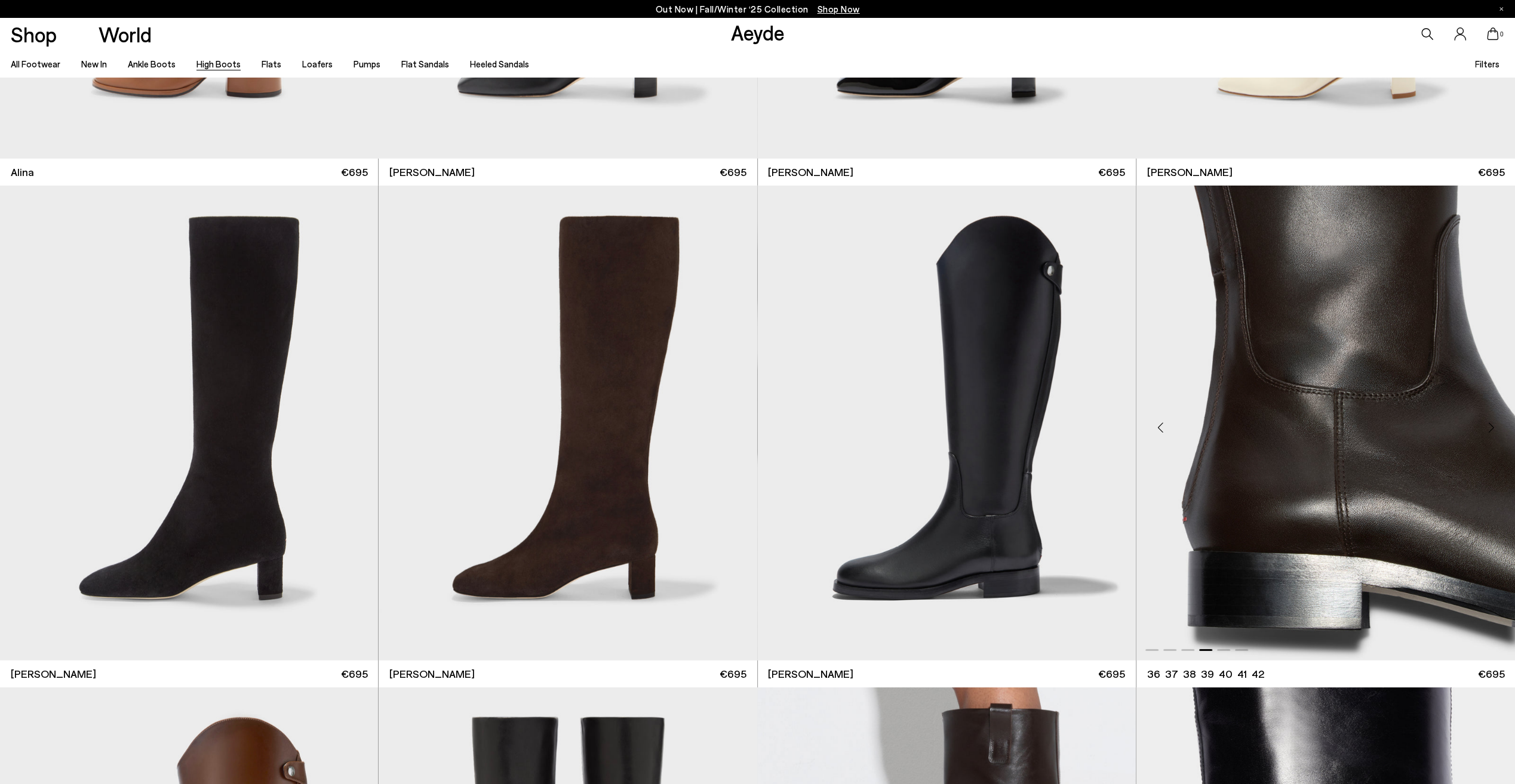
click at [1489, 430] on div "Next slide" at bounding box center [1491, 428] width 36 height 36
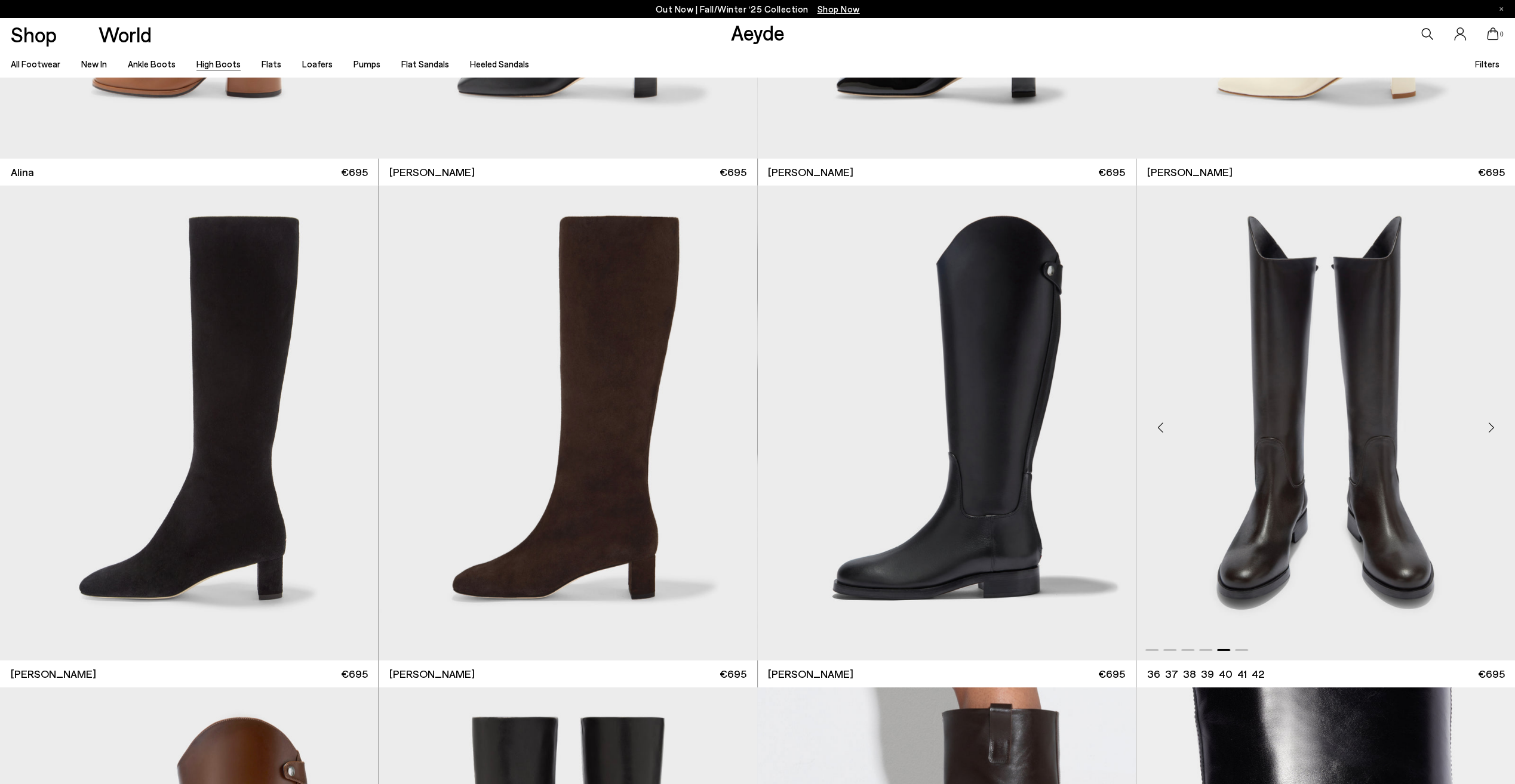
click at [1489, 430] on div "Next slide" at bounding box center [1491, 428] width 36 height 36
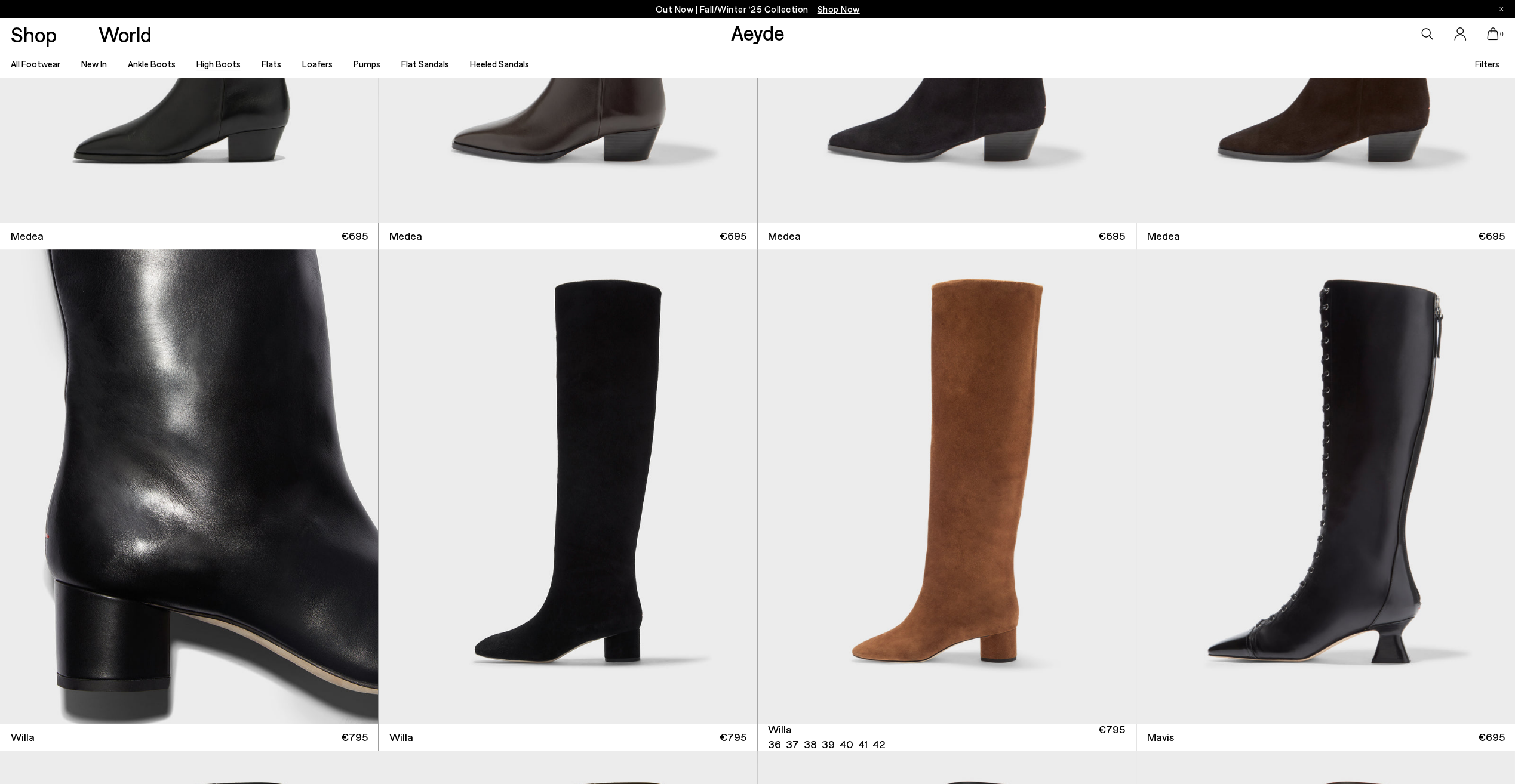
scroll to position [418, 0]
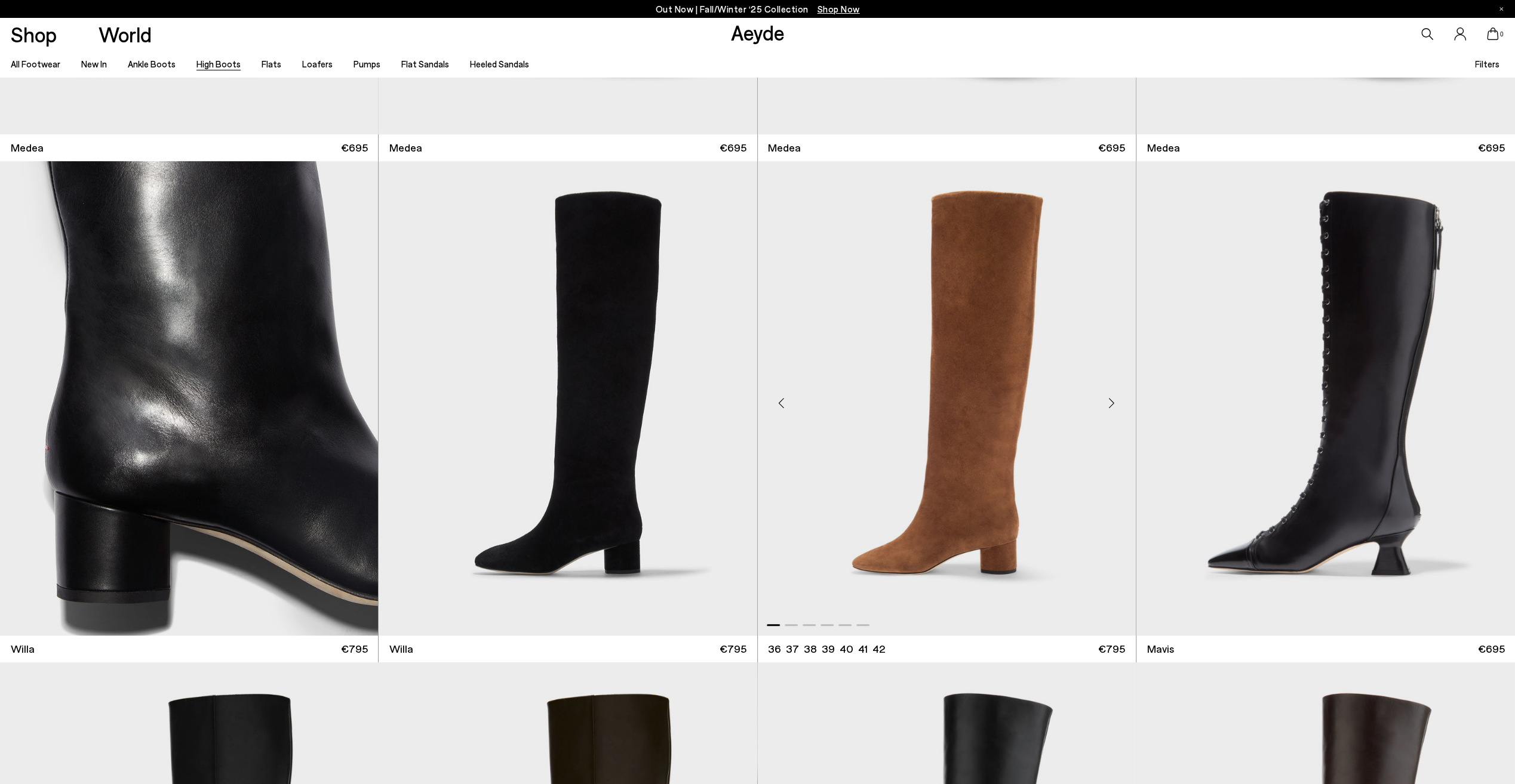
click at [1115, 404] on div "Next slide" at bounding box center [1112, 403] width 36 height 36
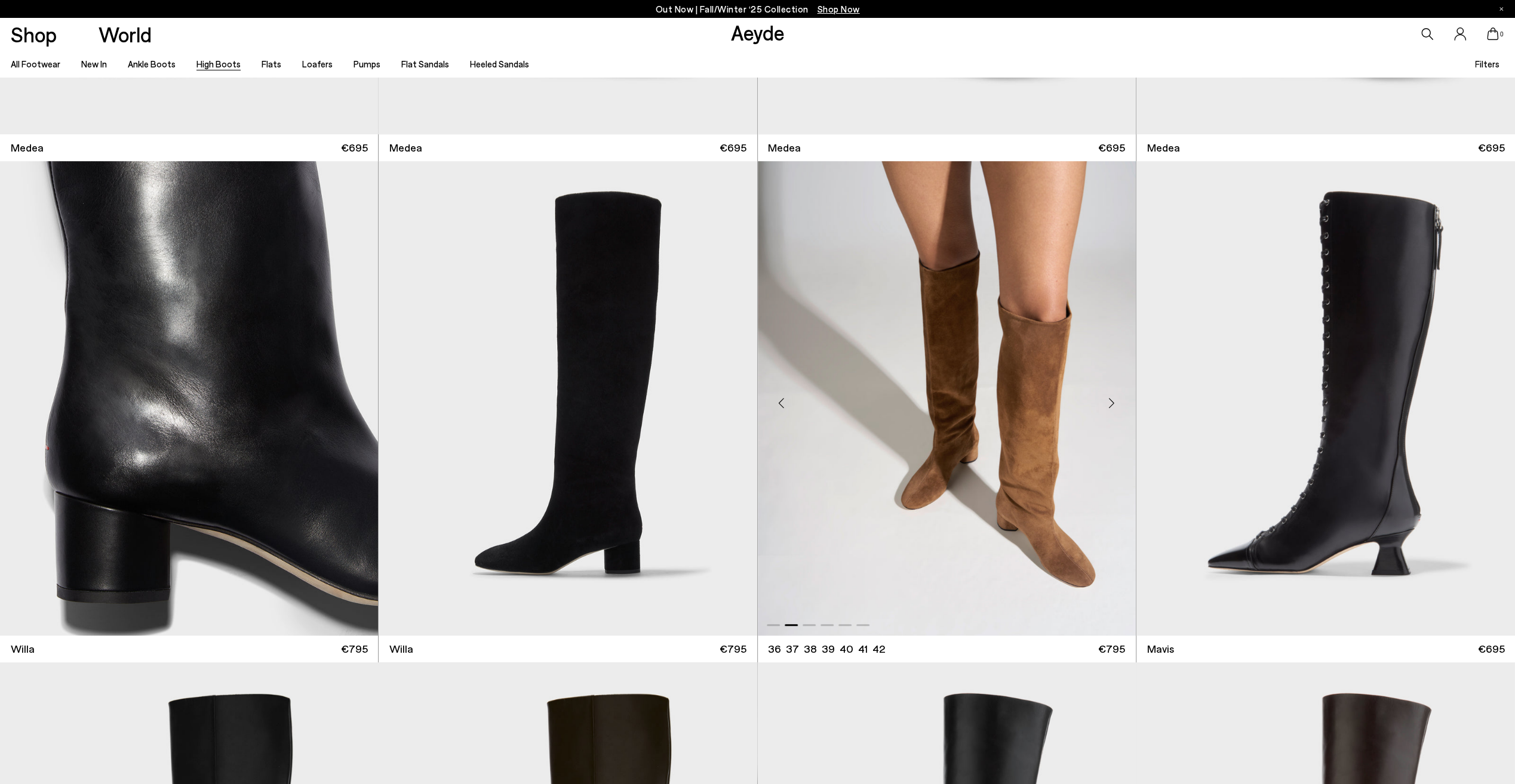
click at [1115, 404] on div "Next slide" at bounding box center [1112, 403] width 36 height 36
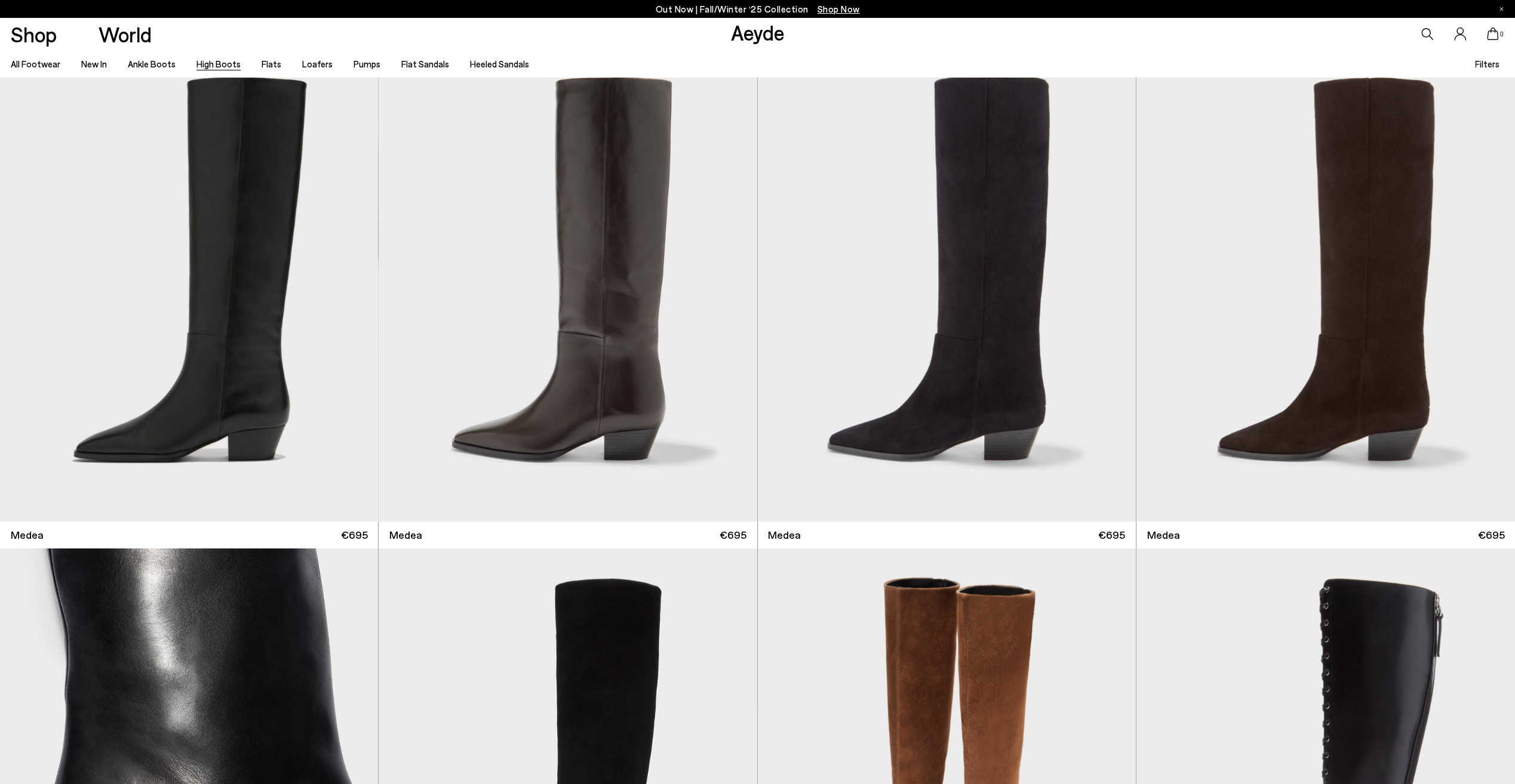
scroll to position [0, 0]
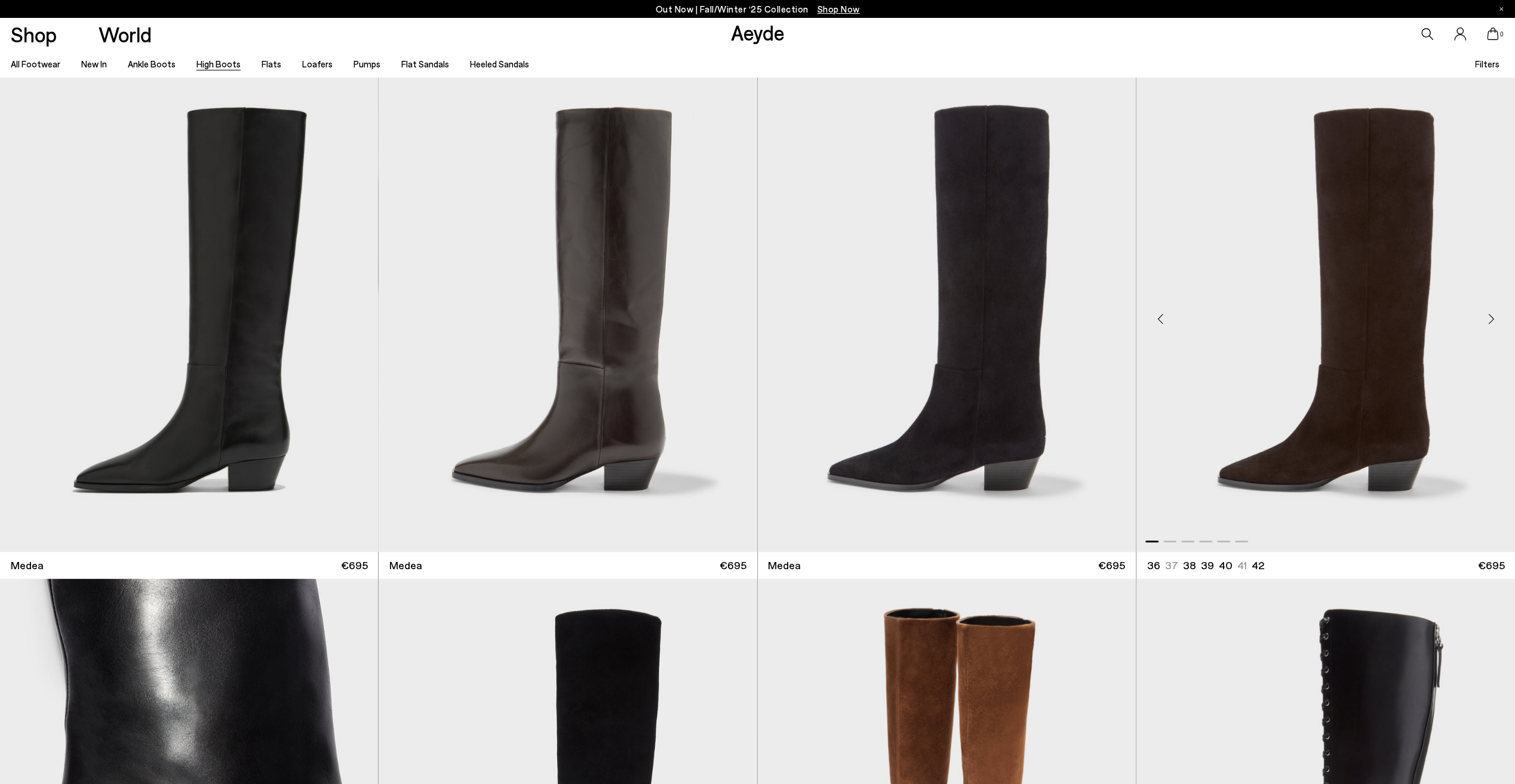
click at [1488, 317] on div "Next slide" at bounding box center [1491, 320] width 36 height 36
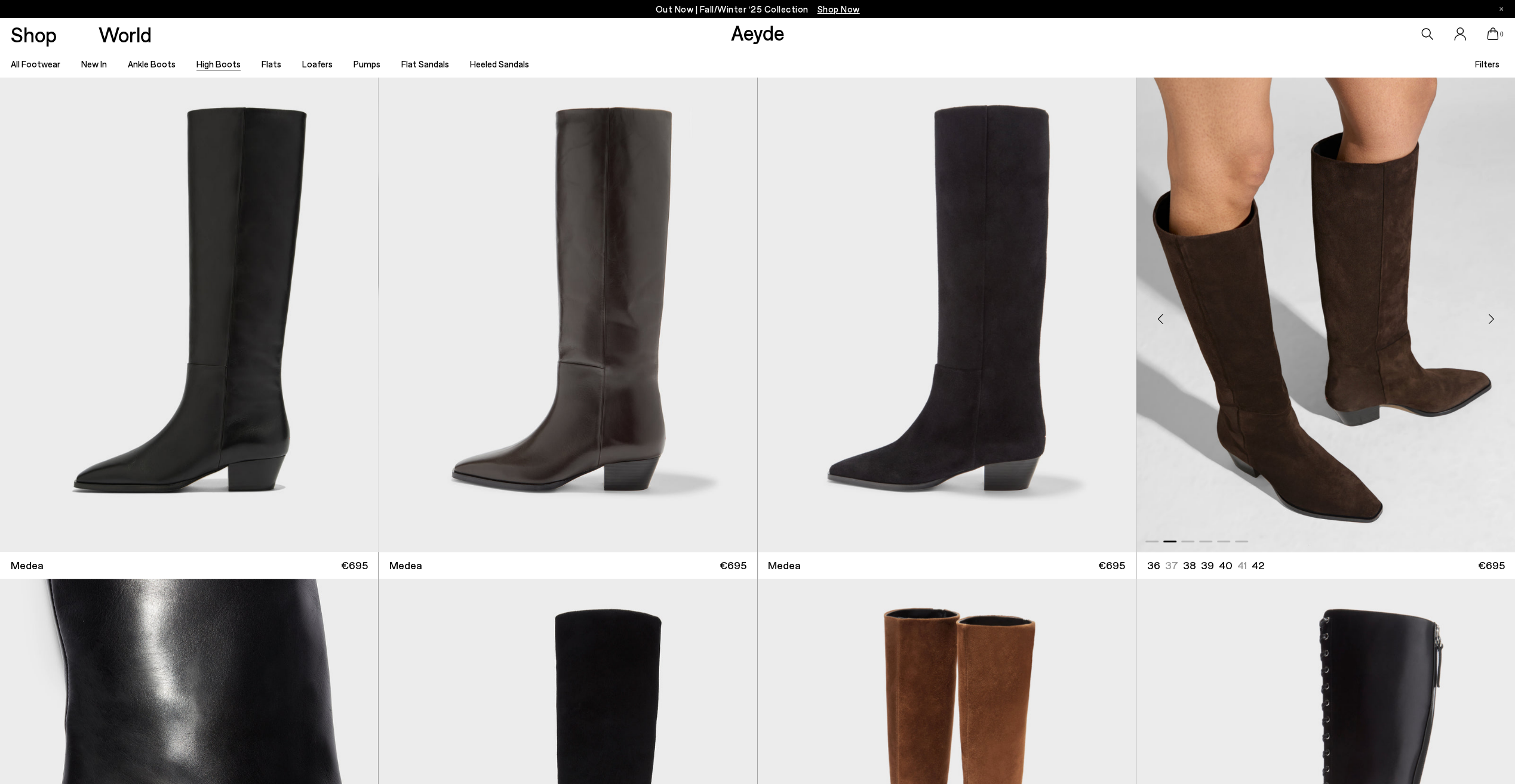
click at [1493, 319] on div "Next slide" at bounding box center [1491, 320] width 36 height 36
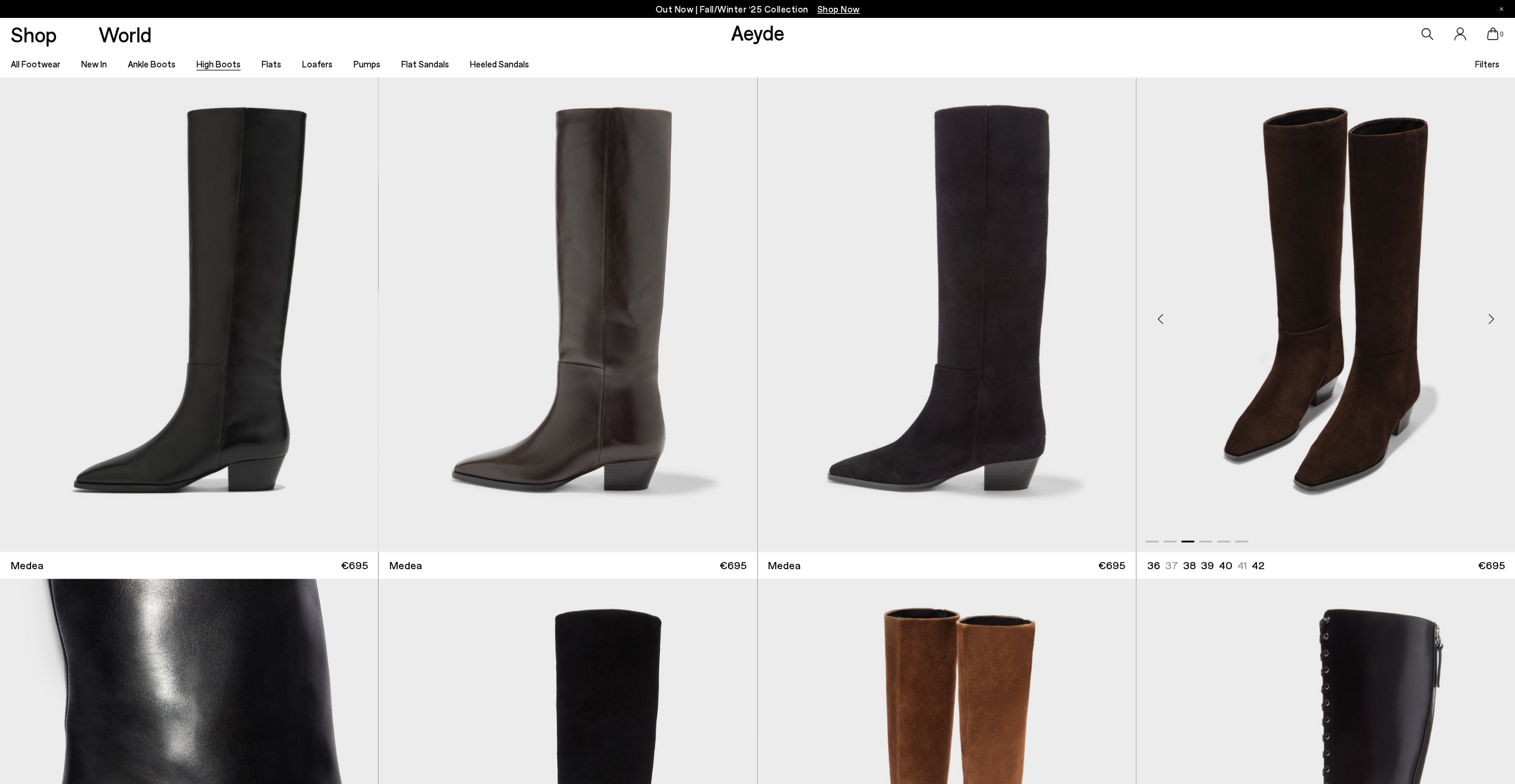
click at [1493, 319] on div "Next slide" at bounding box center [1491, 320] width 36 height 36
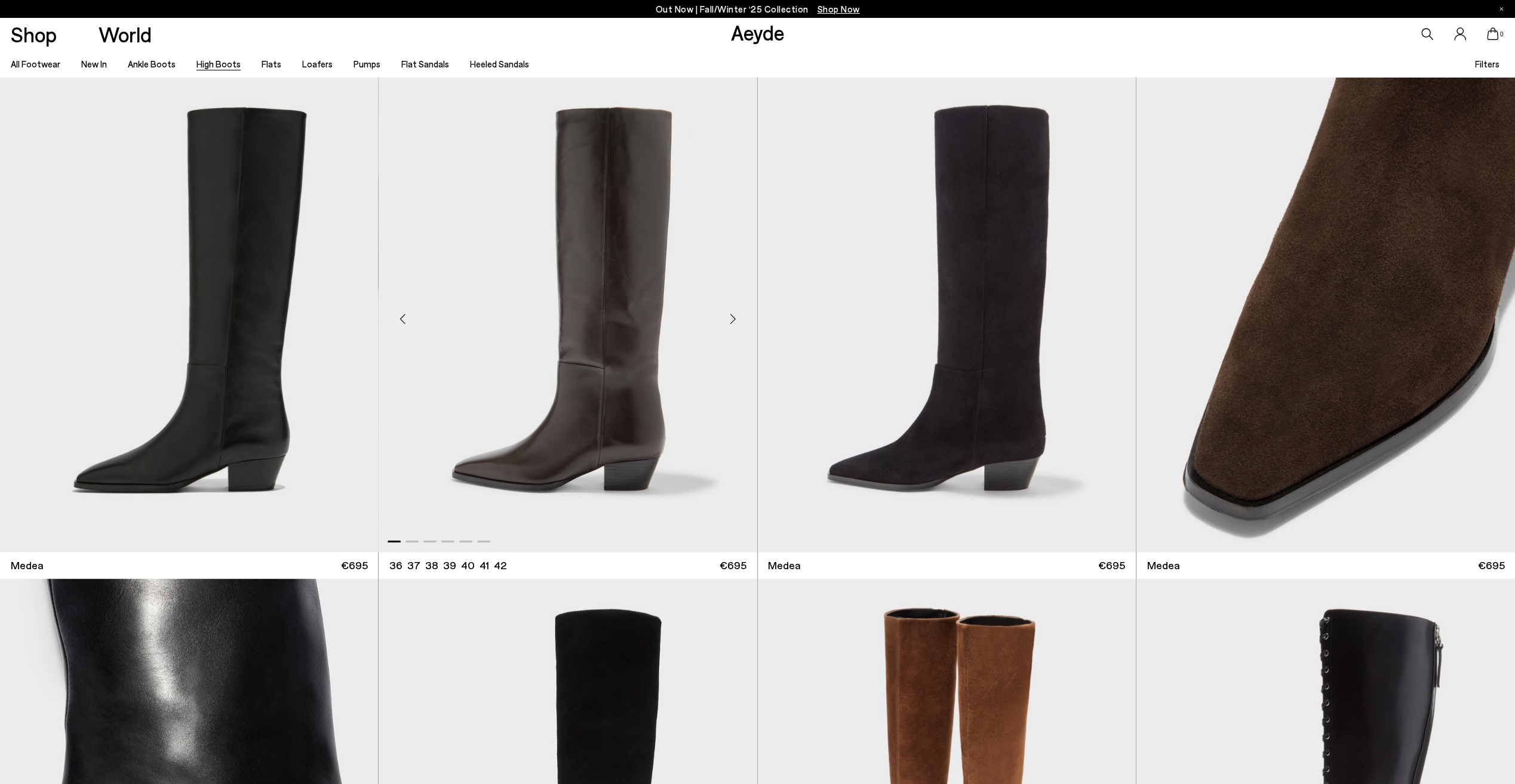
click at [736, 320] on div "Next slide" at bounding box center [734, 320] width 36 height 36
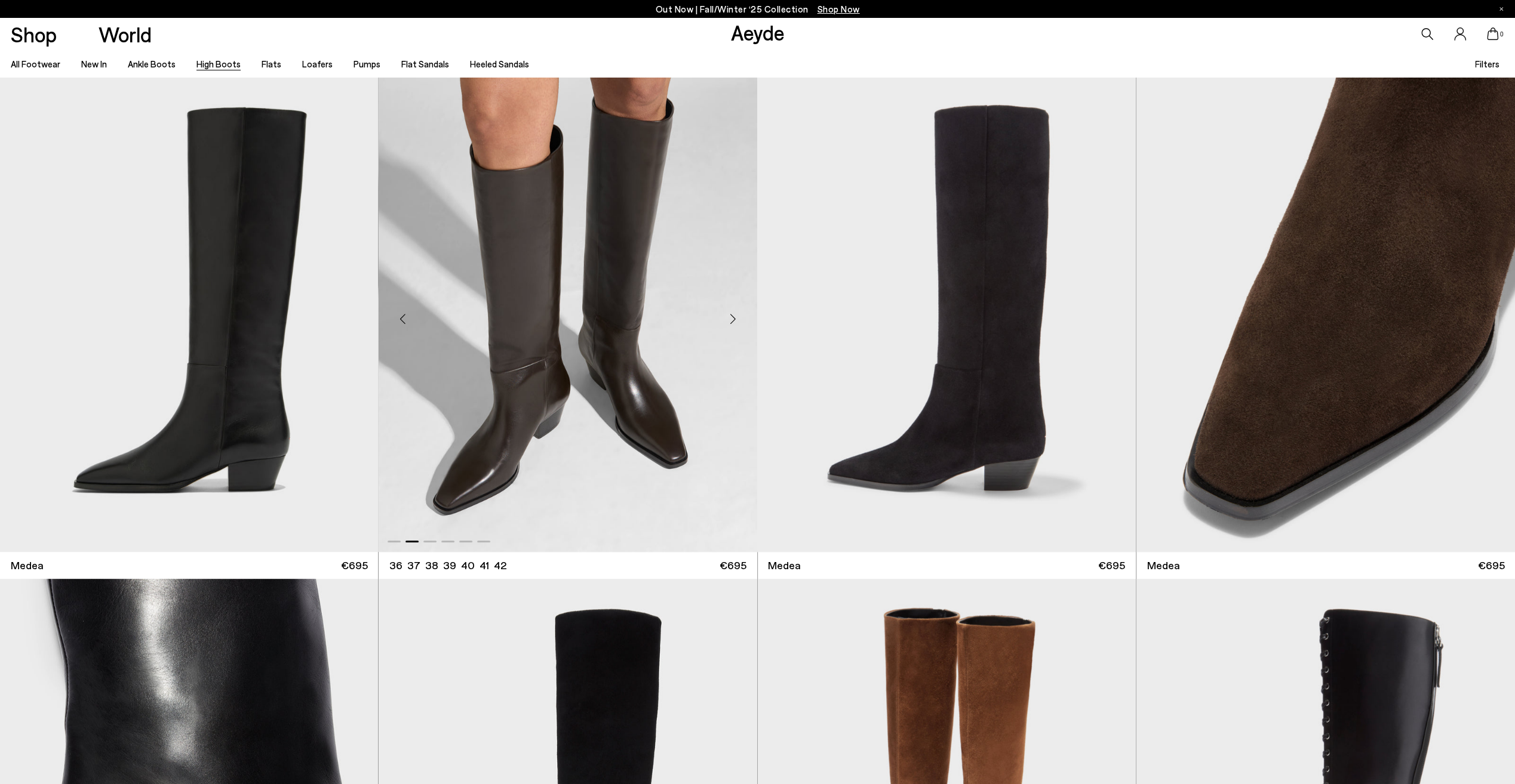
click at [736, 320] on div "Next slide" at bounding box center [734, 320] width 36 height 36
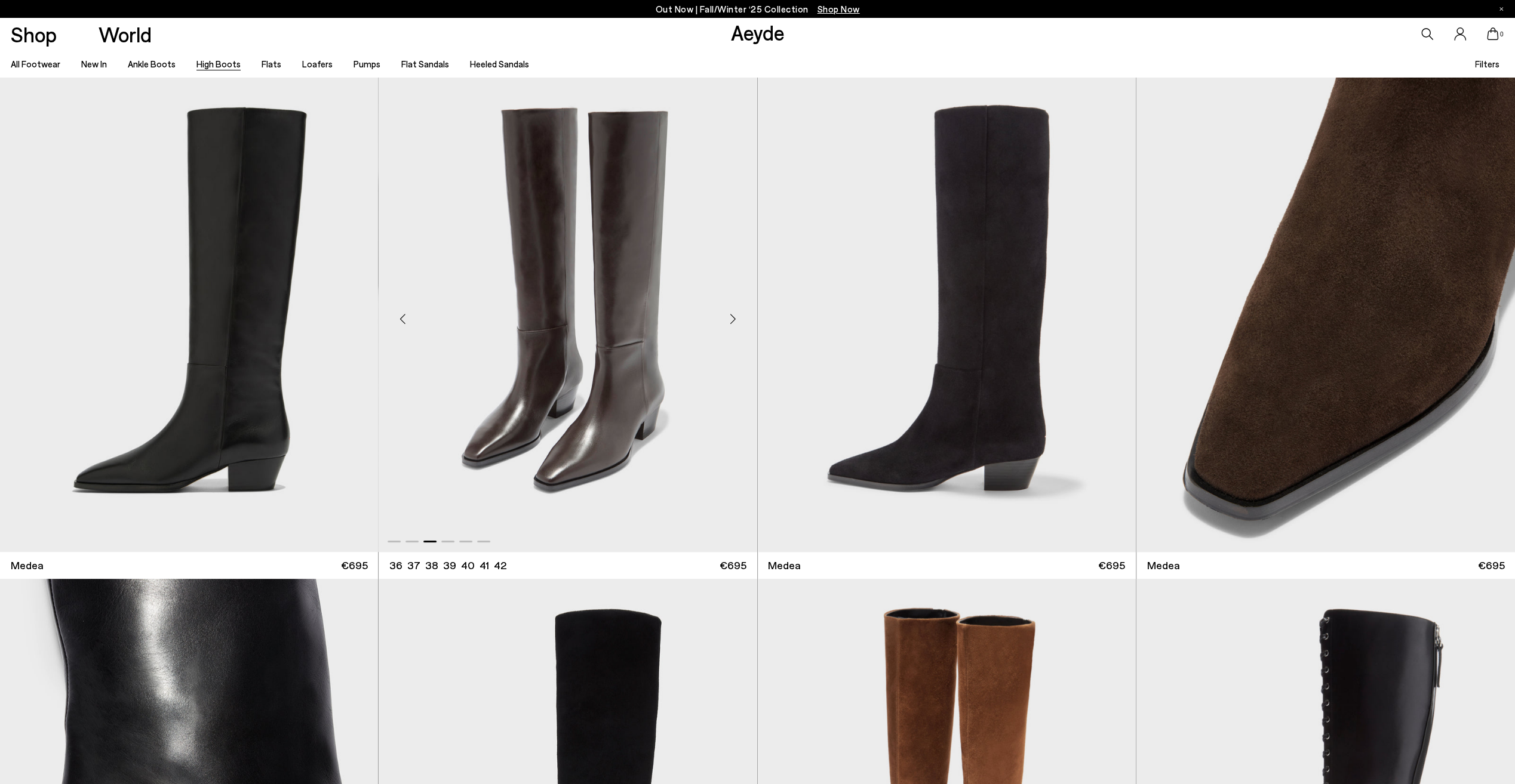
click at [736, 320] on div "Next slide" at bounding box center [734, 320] width 36 height 36
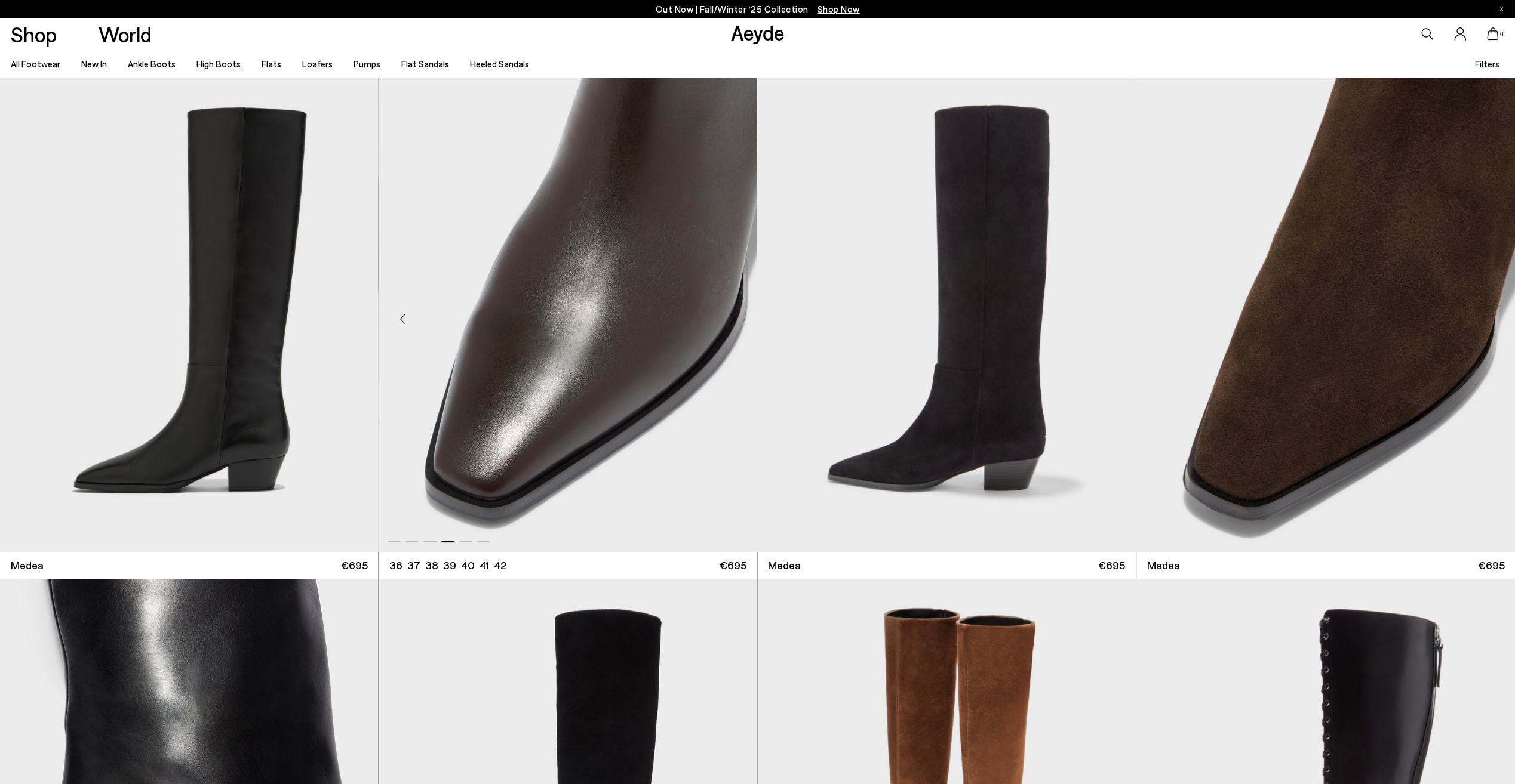
click at [736, 320] on div "Next slide" at bounding box center [734, 320] width 36 height 36
